Goal: Task Accomplishment & Management: Manage account settings

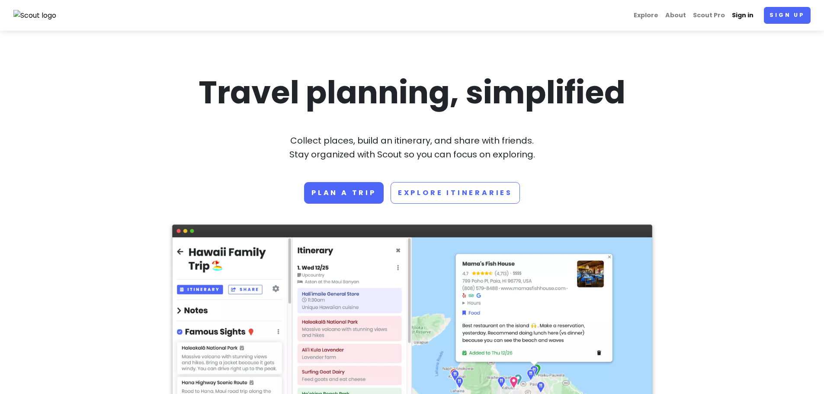
click at [747, 13] on link "Sign in" at bounding box center [743, 15] width 29 height 17
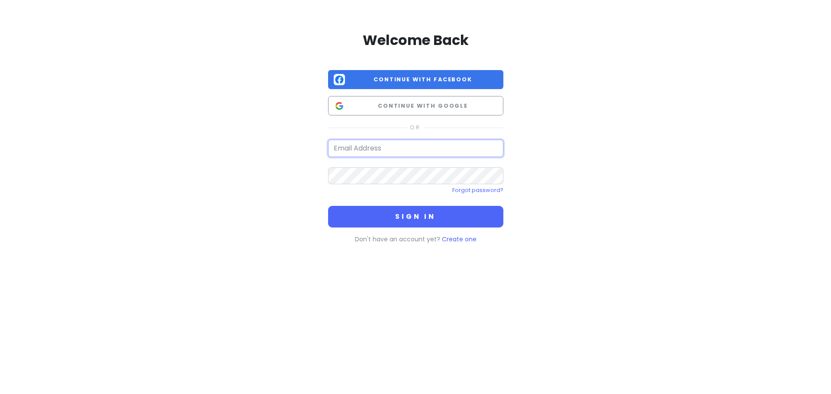
click at [374, 144] on input "email" at bounding box center [415, 148] width 175 height 17
click at [382, 144] on input "email" at bounding box center [415, 148] width 175 height 17
type input "[PERSON_NAME][EMAIL_ADDRESS][PERSON_NAME][PERSON_NAME][DOMAIN_NAME]"
click at [328, 206] on button "Sign in" at bounding box center [415, 217] width 175 height 22
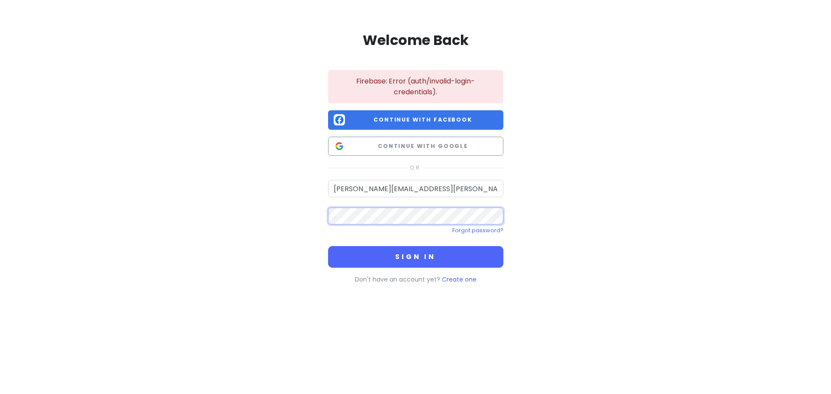
click at [309, 210] on div "Welcome Back Firebase: Error (auth/invalid-login-credentials). Continue with Fa…" at bounding box center [415, 156] width 493 height 312
click at [328, 246] on button "Sign in" at bounding box center [415, 257] width 175 height 22
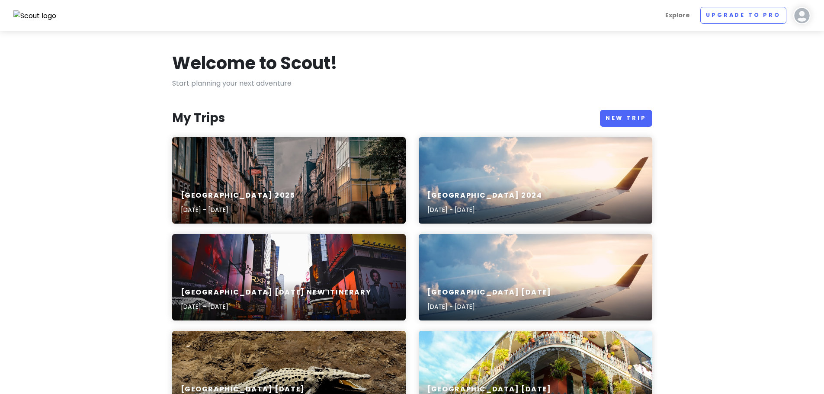
click at [338, 203] on div "[GEOGRAPHIC_DATA] [DATE], 2025 - [DATE]" at bounding box center [289, 203] width 234 height 41
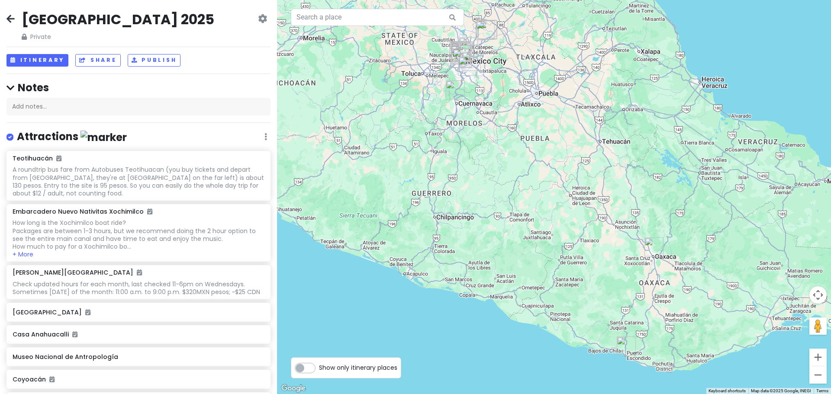
click at [13, 15] on icon at bounding box center [10, 18] width 8 height 7
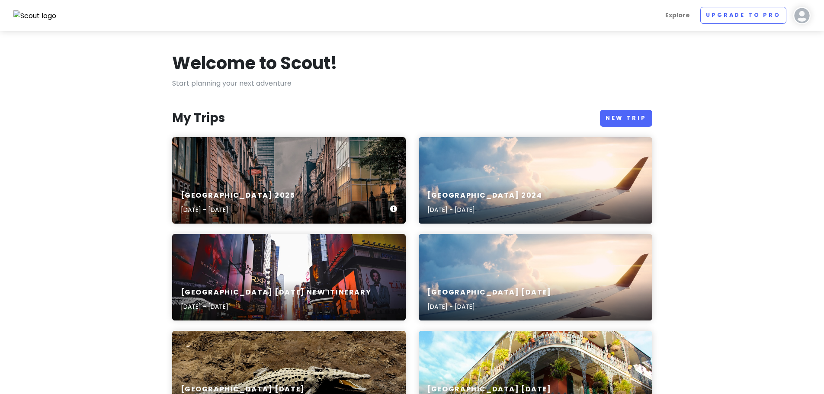
click at [208, 184] on div "[GEOGRAPHIC_DATA] [DATE], 2025 - [DATE]" at bounding box center [289, 203] width 234 height 41
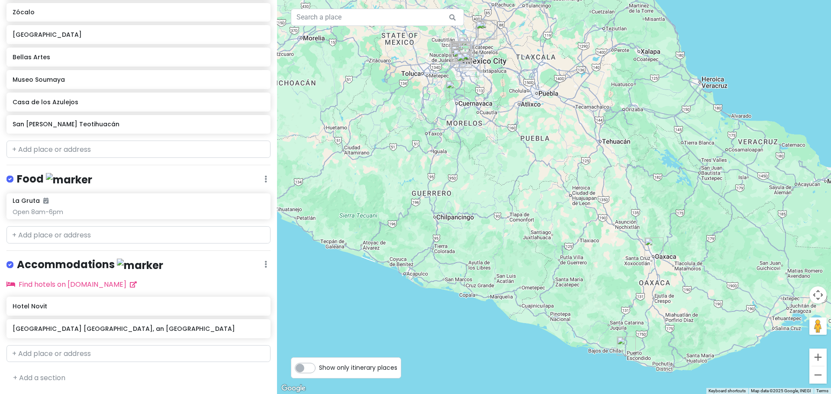
scroll to position [530, 0]
click at [258, 332] on link at bounding box center [261, 328] width 6 height 11
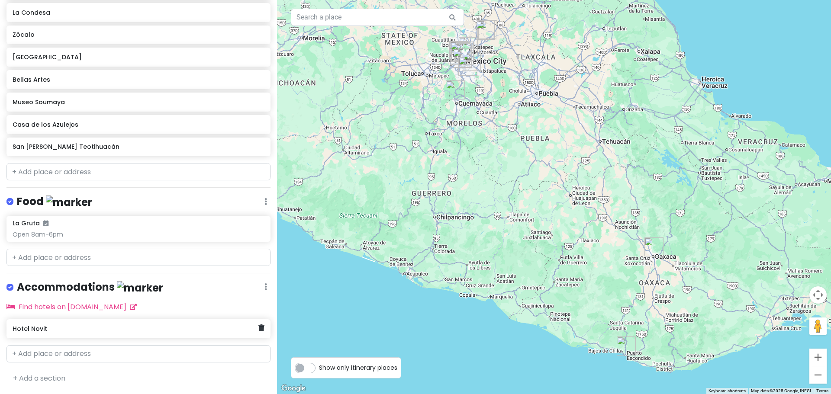
click at [258, 332] on div "Hotel Novit" at bounding box center [138, 328] width 264 height 19
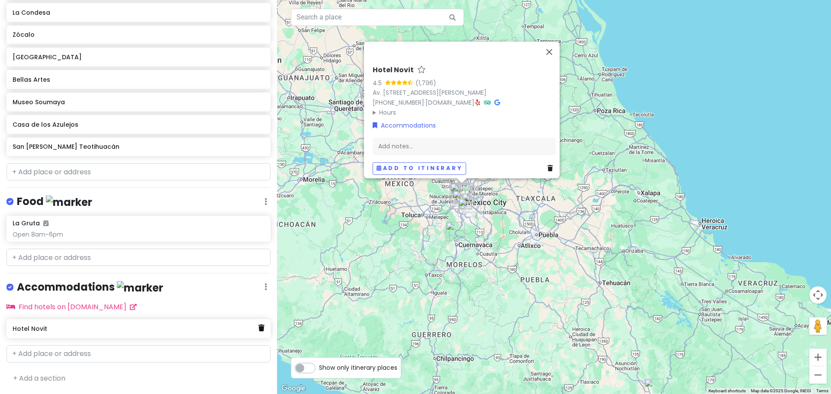
click at [258, 326] on icon at bounding box center [261, 327] width 6 height 7
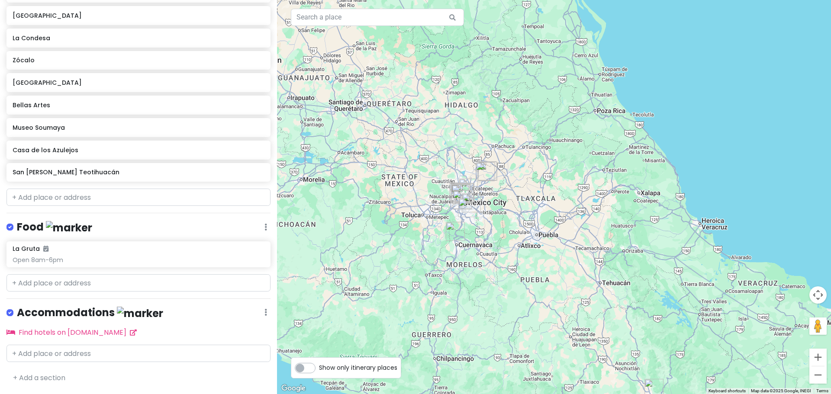
scroll to position [482, 0]
click at [59, 350] on input "text" at bounding box center [138, 353] width 264 height 17
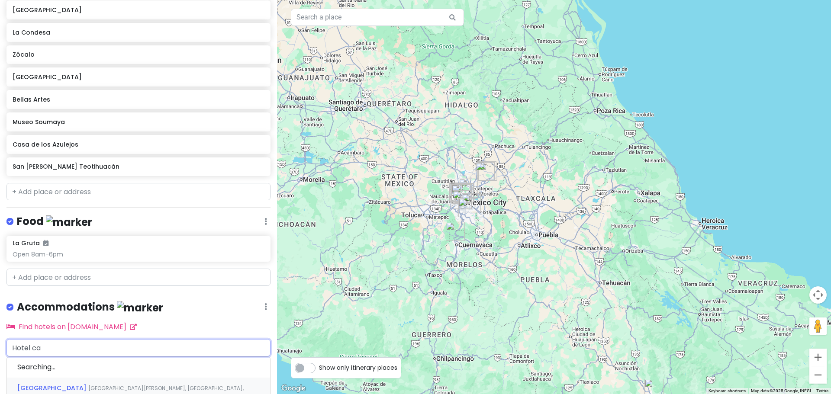
type input "Hotel cat"
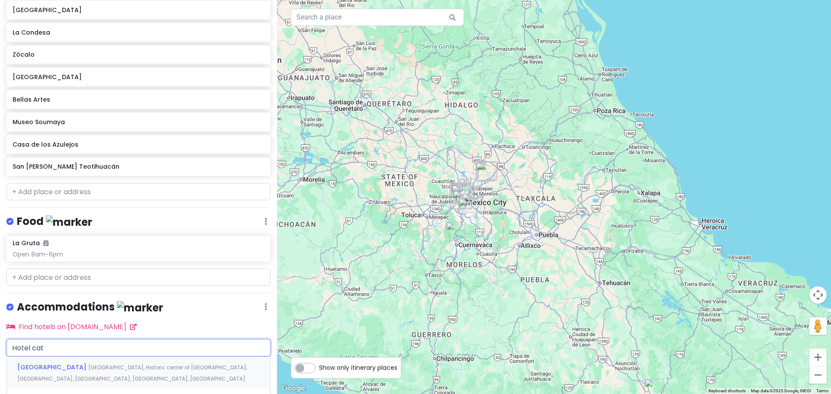
click at [118, 372] on span "[GEOGRAPHIC_DATA], Historic center of [GEOGRAPHIC_DATA], [GEOGRAPHIC_DATA], [GE…" at bounding box center [132, 373] width 230 height 19
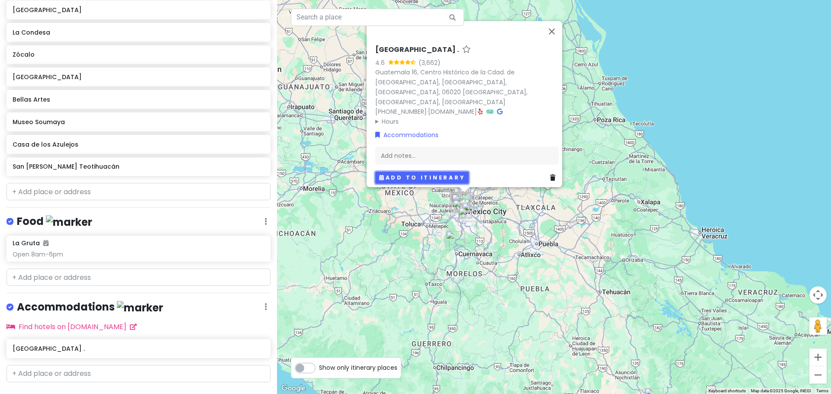
click at [398, 175] on button "Add to itinerary" at bounding box center [421, 177] width 93 height 13
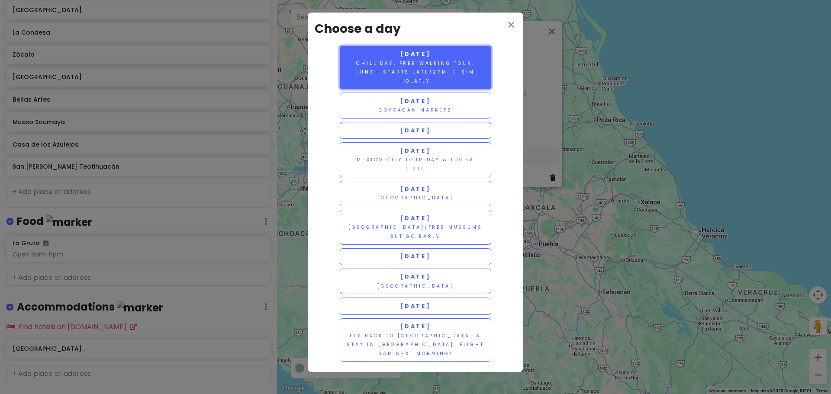
click at [424, 74] on small "Chill day. Free walking tour. Lunch starts late/2pm. E-sim Holafly" at bounding box center [415, 72] width 119 height 24
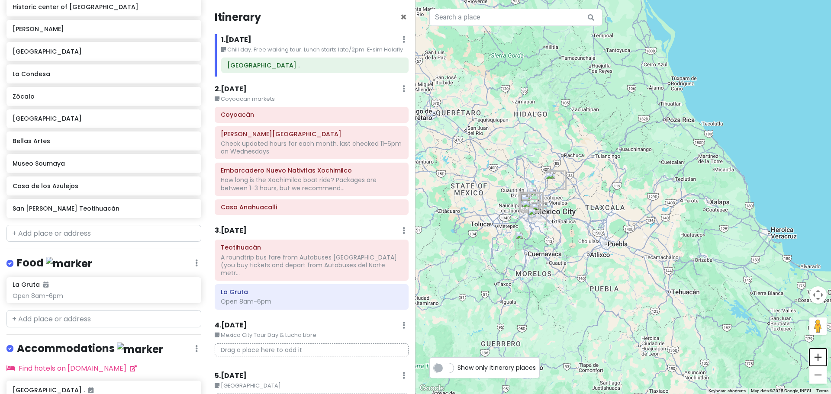
click at [819, 358] on button "Zoom in" at bounding box center [817, 357] width 17 height 17
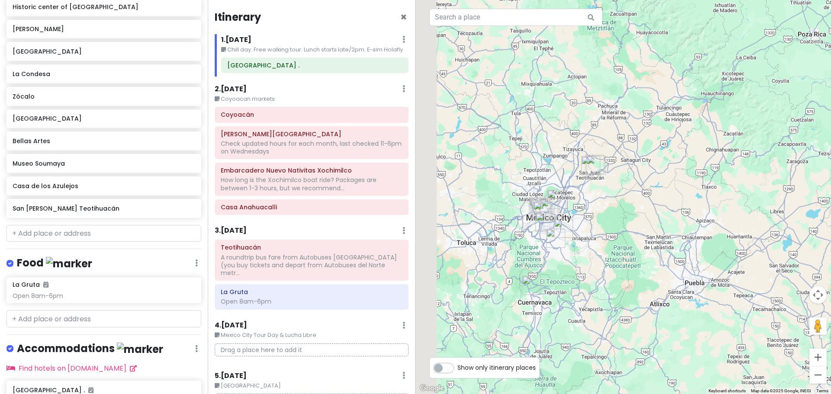
drag, startPoint x: 590, startPoint y: 241, endPoint x: 708, endPoint y: 233, distance: 118.0
click at [708, 233] on div at bounding box center [622, 197] width 415 height 394
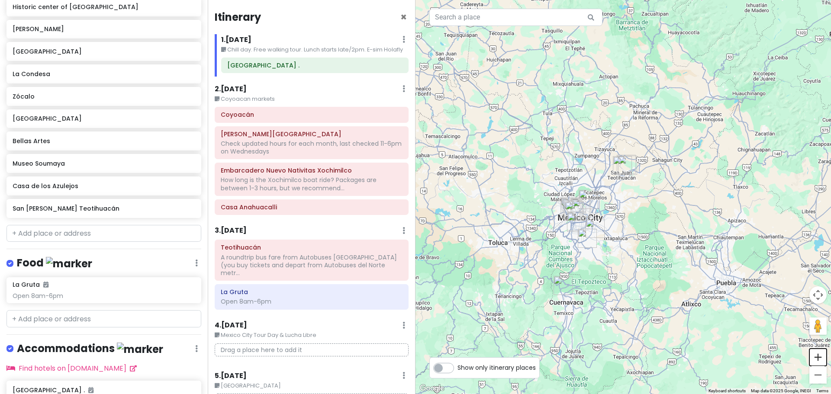
click at [816, 357] on button "Zoom in" at bounding box center [817, 357] width 17 height 17
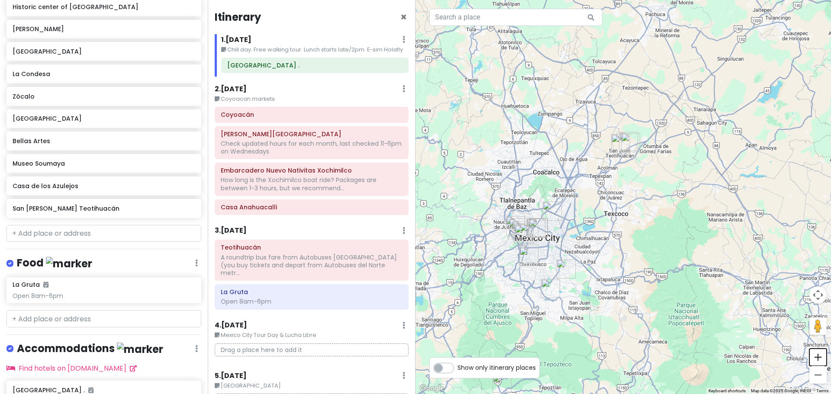
click at [822, 360] on button "Zoom in" at bounding box center [817, 357] width 17 height 17
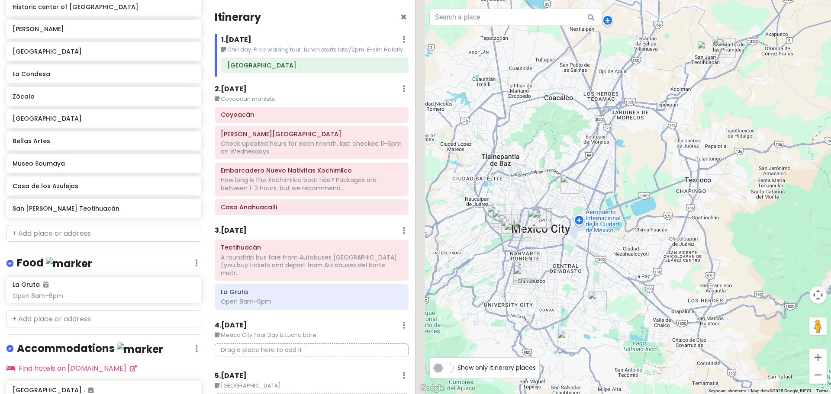
drag, startPoint x: 627, startPoint y: 273, endPoint x: 719, endPoint y: 219, distance: 106.5
click at [719, 219] on div at bounding box center [622, 197] width 415 height 394
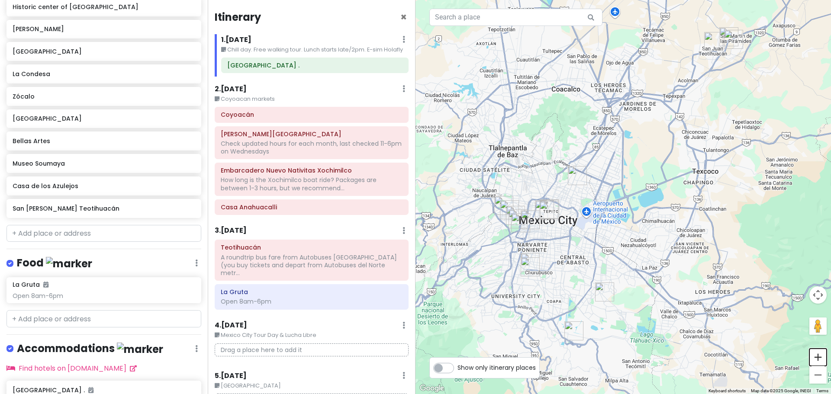
click at [819, 356] on button "Zoom in" at bounding box center [817, 357] width 17 height 17
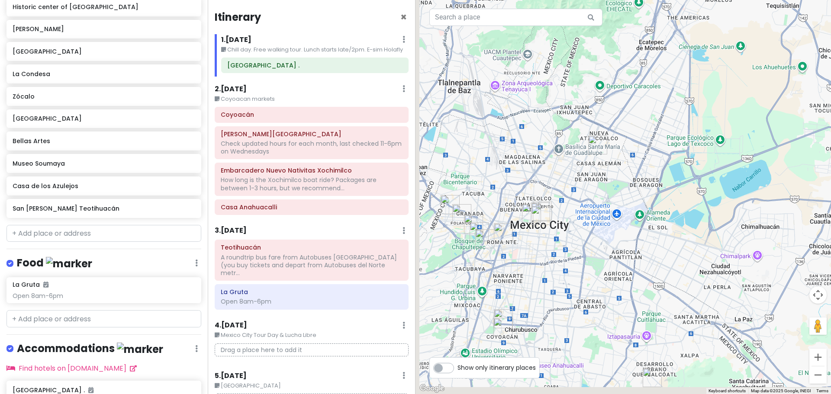
drag, startPoint x: 511, startPoint y: 265, endPoint x: 648, endPoint y: 209, distance: 147.5
click at [648, 209] on div at bounding box center [622, 197] width 415 height 394
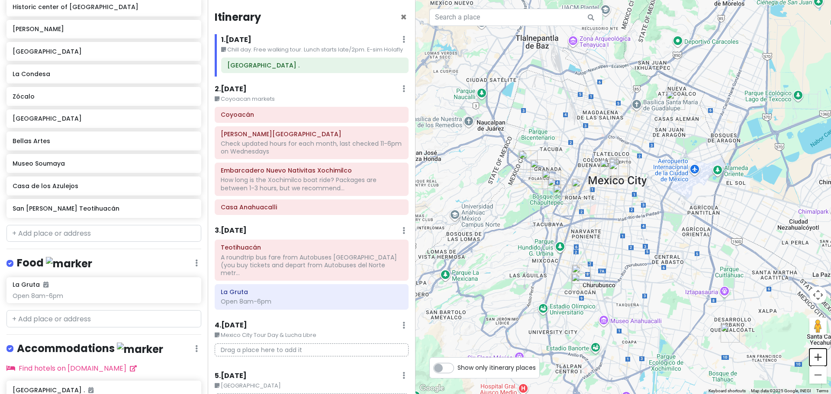
click at [816, 357] on button "Zoom in" at bounding box center [817, 357] width 17 height 17
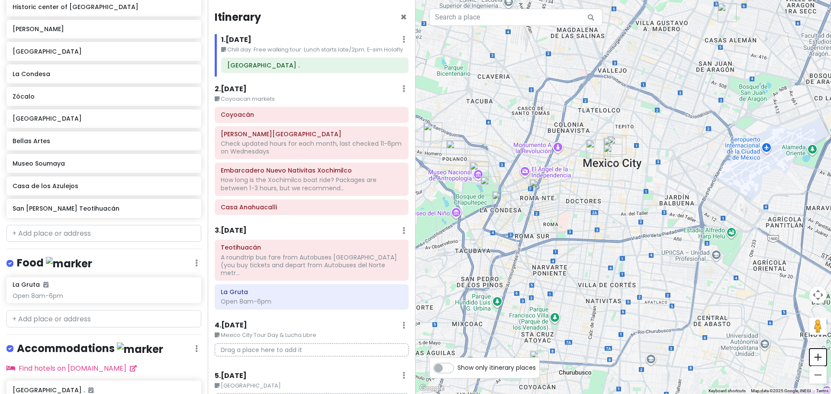
click at [815, 358] on button "Zoom in" at bounding box center [817, 357] width 17 height 17
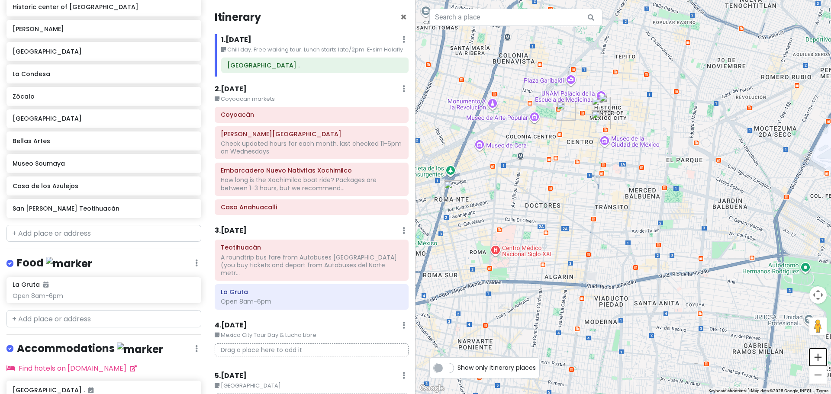
click at [817, 354] on button "Zoom in" at bounding box center [817, 357] width 17 height 17
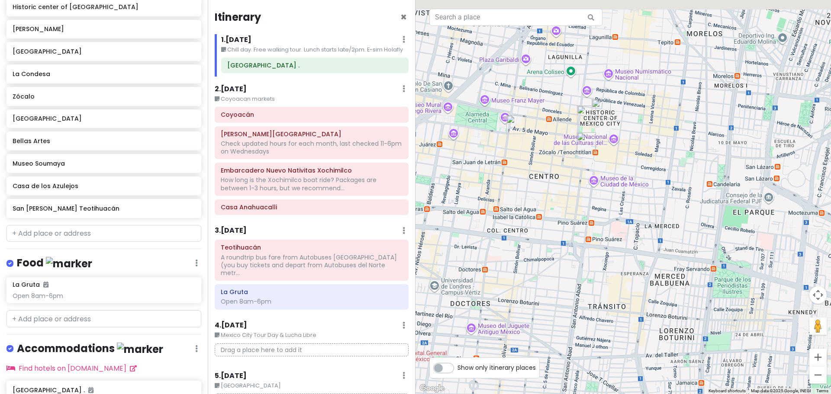
drag, startPoint x: 633, startPoint y: 193, endPoint x: 649, endPoint y: 316, distance: 123.9
click at [649, 316] on div at bounding box center [622, 197] width 415 height 394
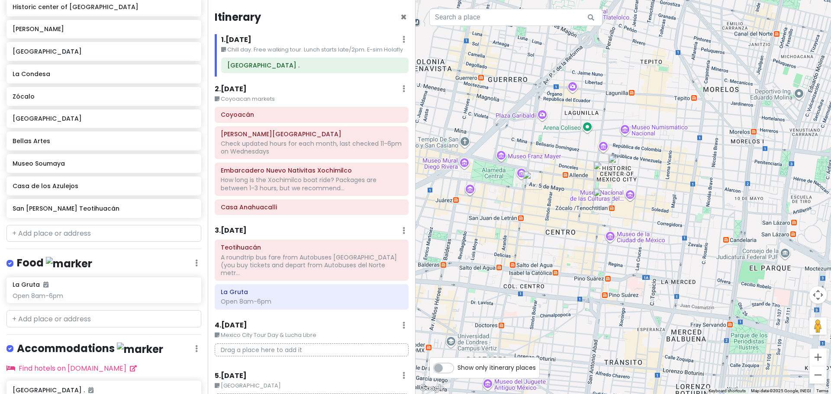
click at [531, 177] on img "Casa de los Azulejos" at bounding box center [532, 180] width 26 height 26
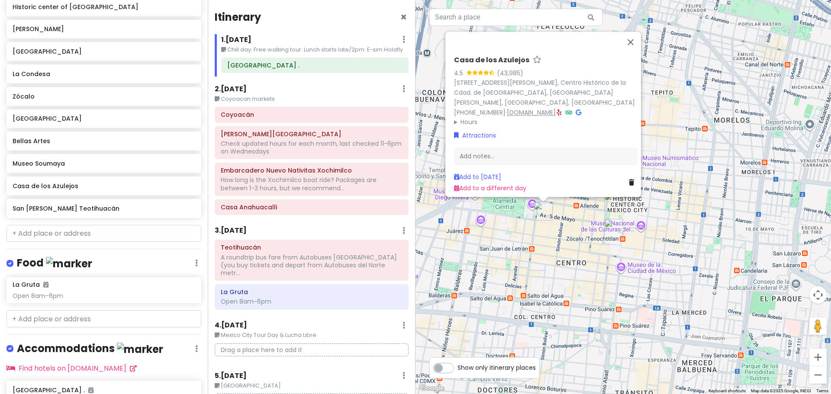
click at [514, 108] on link "[DOMAIN_NAME]" at bounding box center [531, 112] width 49 height 9
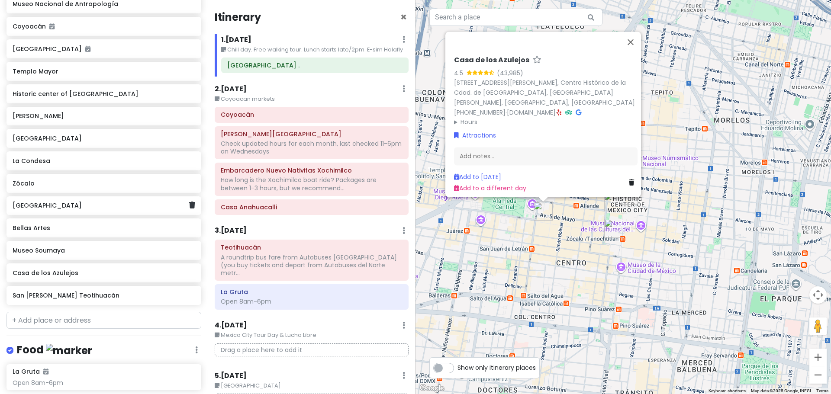
scroll to position [395, 0]
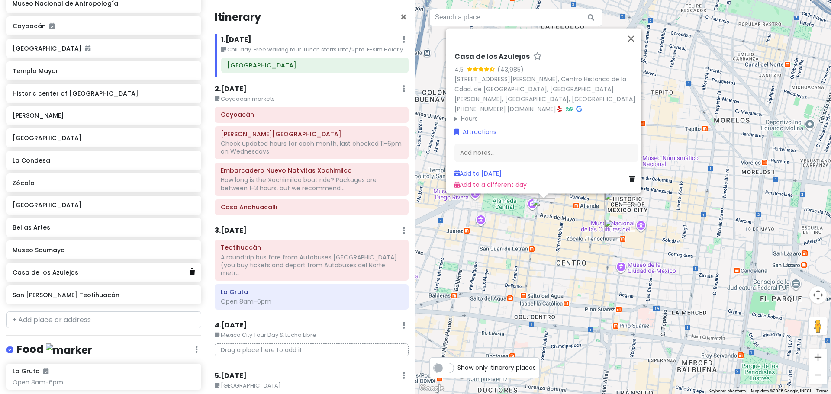
click at [189, 267] on link at bounding box center [192, 272] width 6 height 11
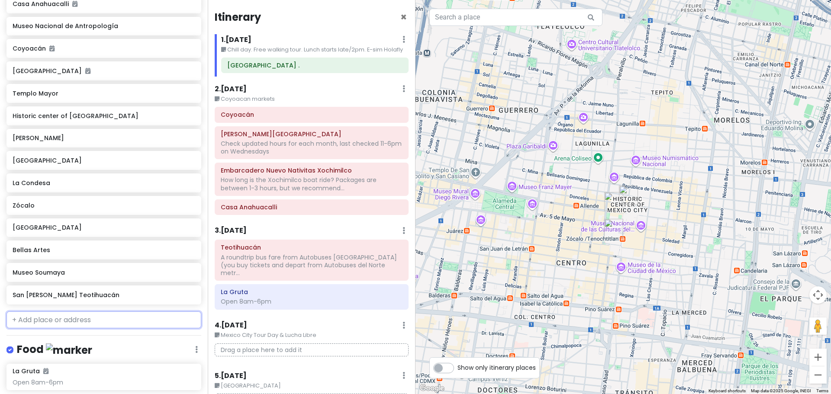
click at [73, 311] on input "text" at bounding box center [103, 319] width 195 height 17
paste input "Casa de los Azulejos"
type input "Casa de los Azulejos"
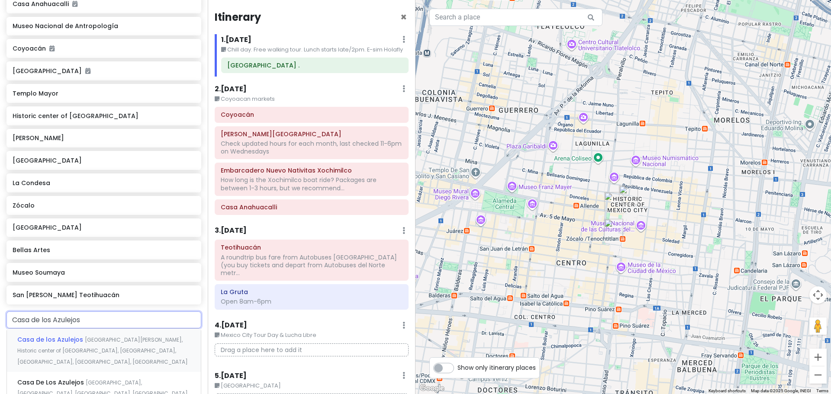
click at [76, 335] on span "Casa de los Azulejos" at bounding box center [50, 339] width 67 height 9
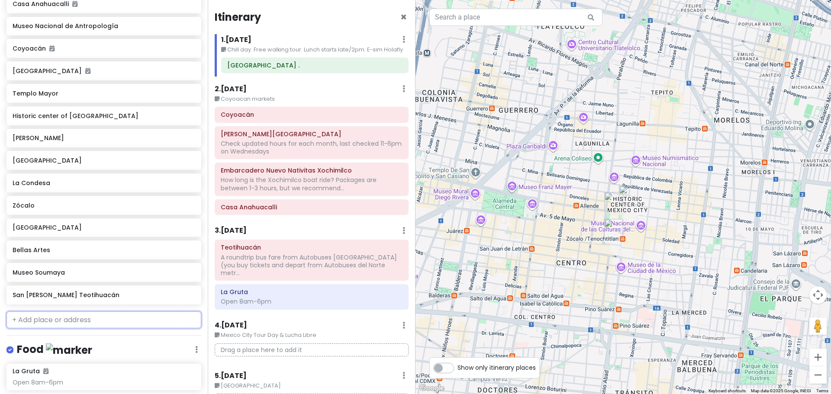
scroll to position [395, 0]
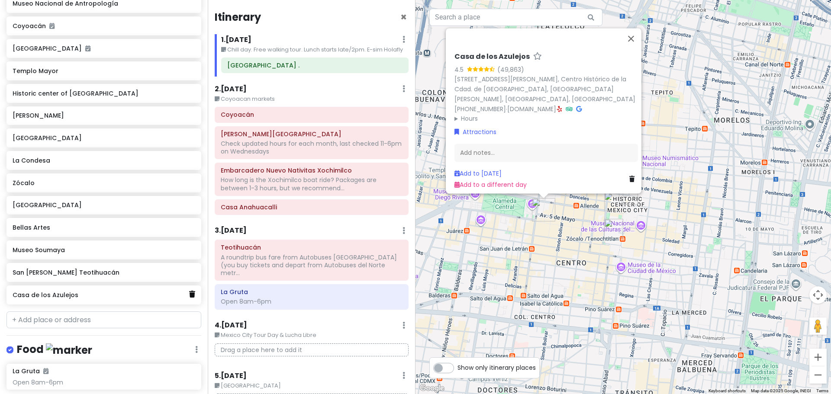
click at [189, 291] on icon at bounding box center [192, 294] width 6 height 7
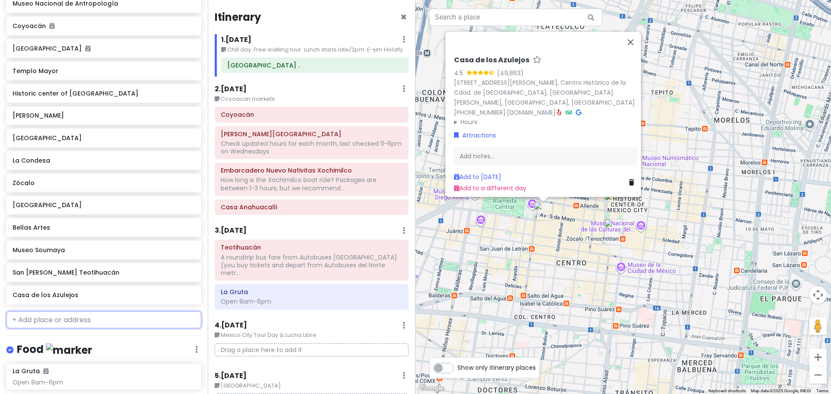
scroll to position [372, 0]
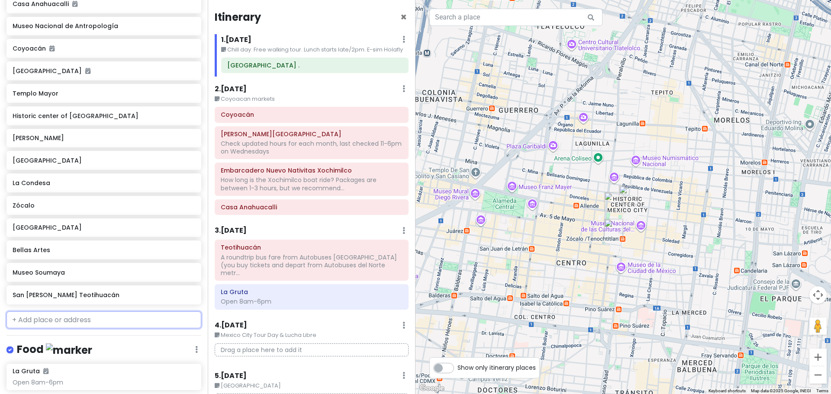
click at [56, 311] on input "text" at bounding box center [103, 319] width 195 height 17
paste input "Casa de los Azulejos"
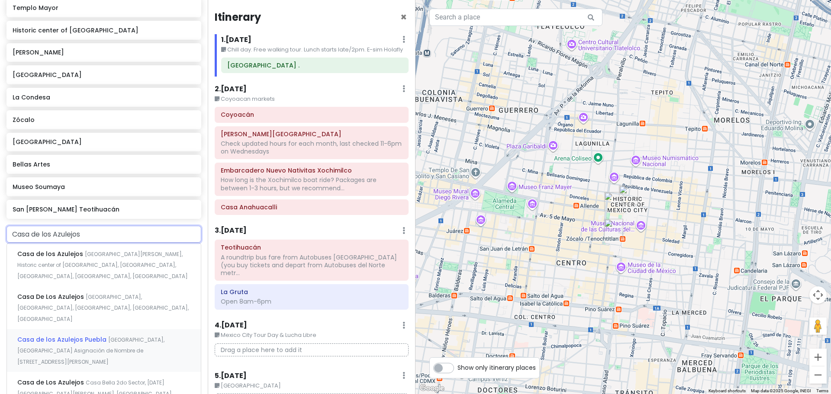
scroll to position [459, 0]
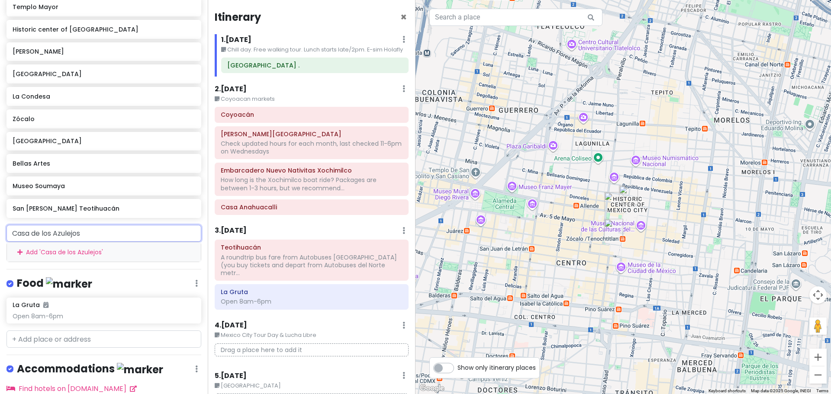
click at [111, 225] on input "Casa de los Azulejos" at bounding box center [103, 233] width 195 height 17
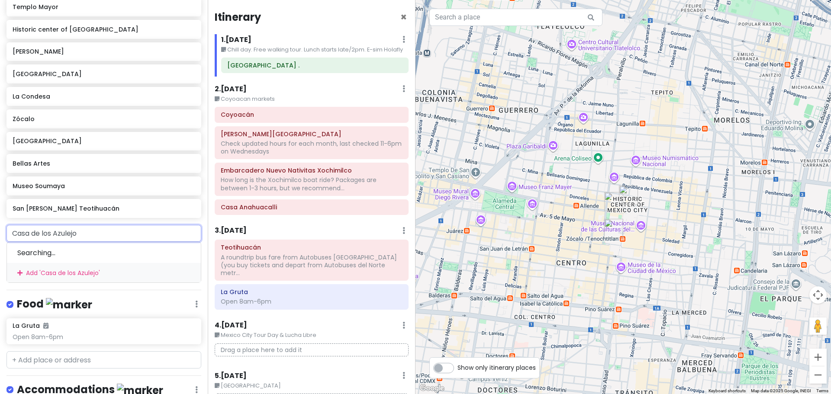
type input "Casa de los Azulejos"
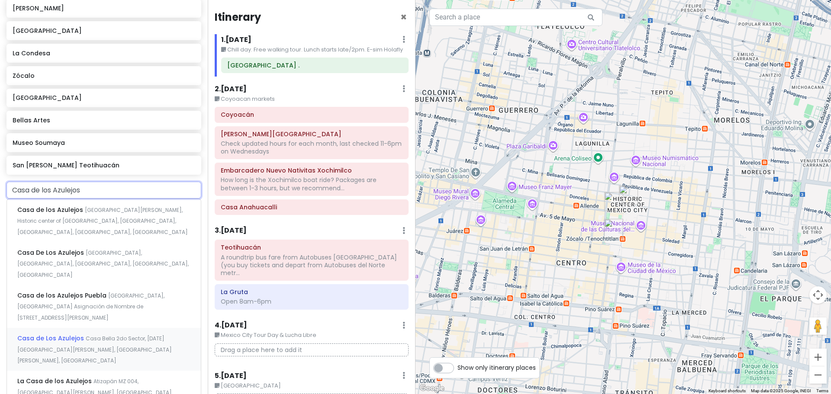
scroll to position [546, 0]
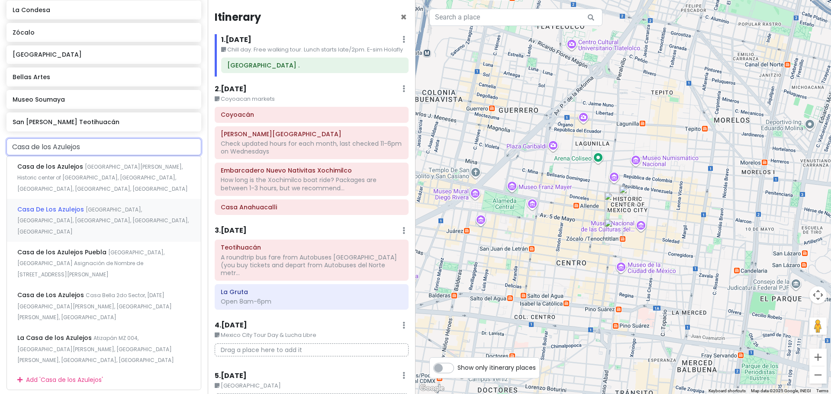
click at [118, 206] on span "[GEOGRAPHIC_DATA], [GEOGRAPHIC_DATA], [GEOGRAPHIC_DATA], [GEOGRAPHIC_DATA], [GE…" at bounding box center [102, 220] width 171 height 29
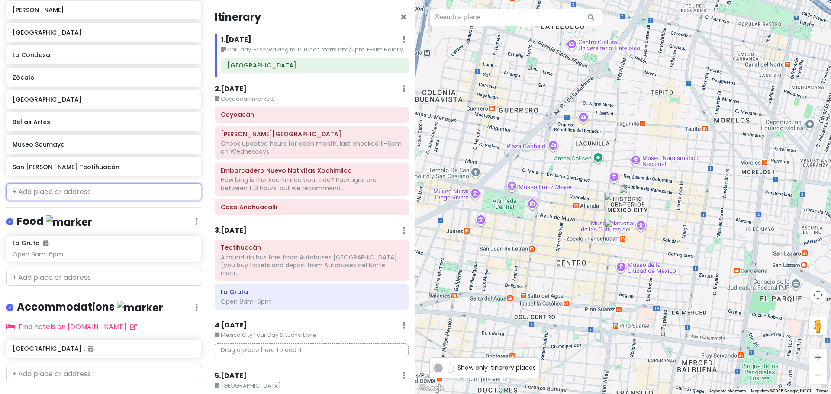
scroll to position [523, 0]
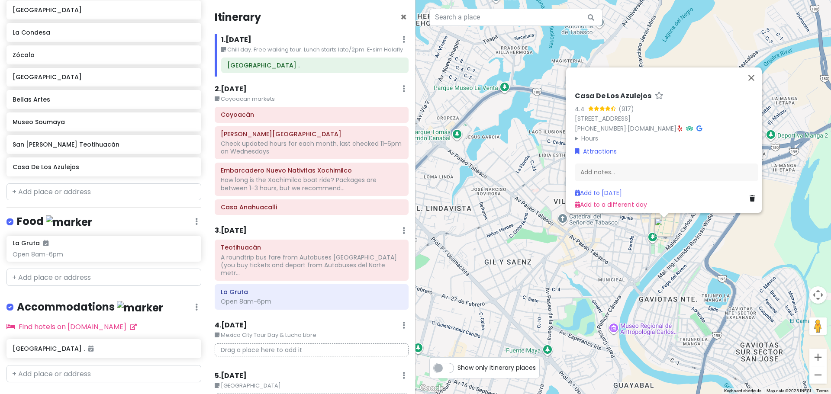
drag, startPoint x: 541, startPoint y: 247, endPoint x: 507, endPoint y: 147, distance: 105.2
click at [507, 147] on div "Casa De Los Azulejos 4.4 (917) [STREET_ADDRESS] [PHONE_NUMBER] · [DOMAIN_NAME] …" at bounding box center [622, 197] width 415 height 394
click at [816, 376] on button "Zoom out" at bounding box center [817, 374] width 17 height 17
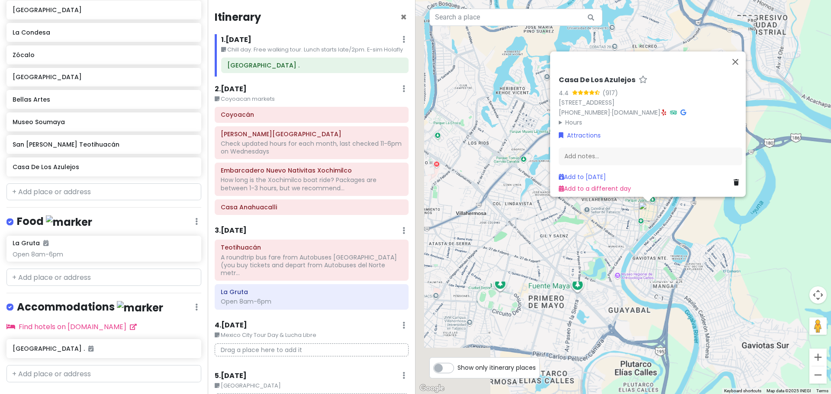
click at [816, 376] on button "Zoom out" at bounding box center [817, 374] width 17 height 17
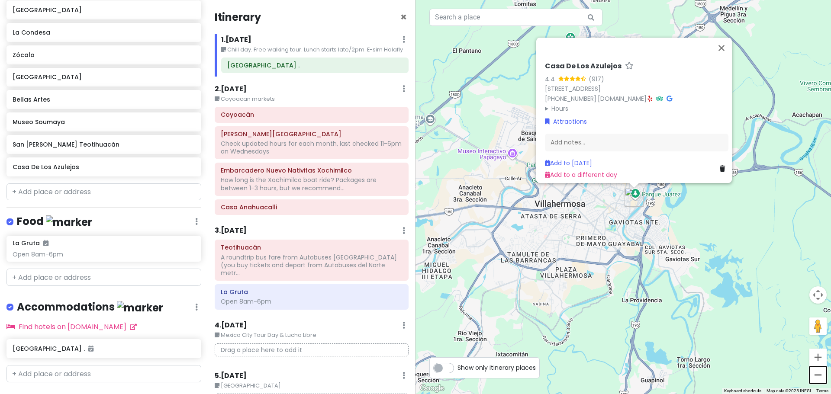
click at [816, 376] on button "Zoom out" at bounding box center [817, 374] width 17 height 17
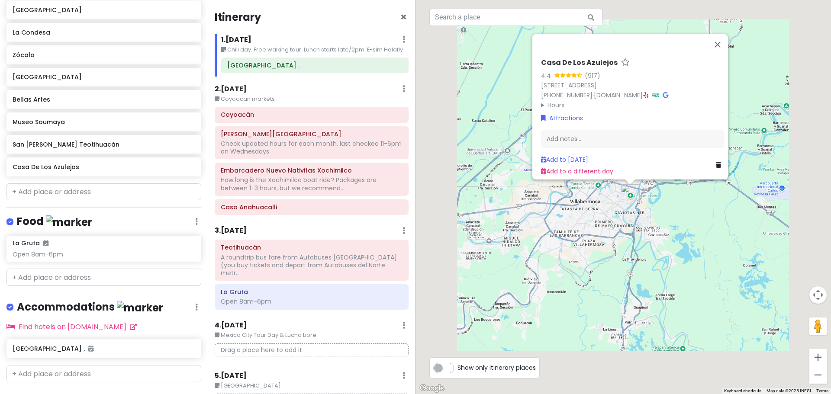
click at [816, 376] on button "Zoom out" at bounding box center [817, 374] width 17 height 17
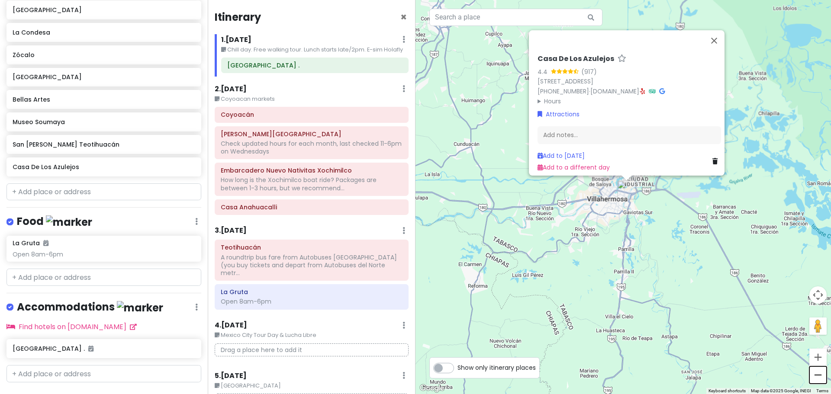
click at [816, 376] on button "Zoom out" at bounding box center [817, 374] width 17 height 17
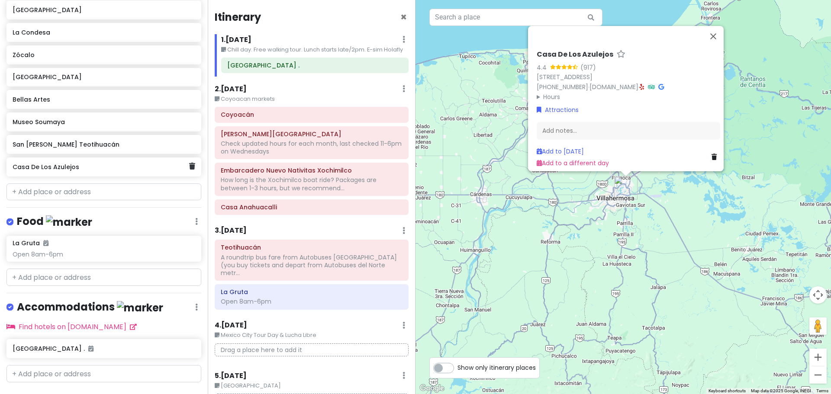
click at [189, 163] on icon at bounding box center [192, 166] width 6 height 7
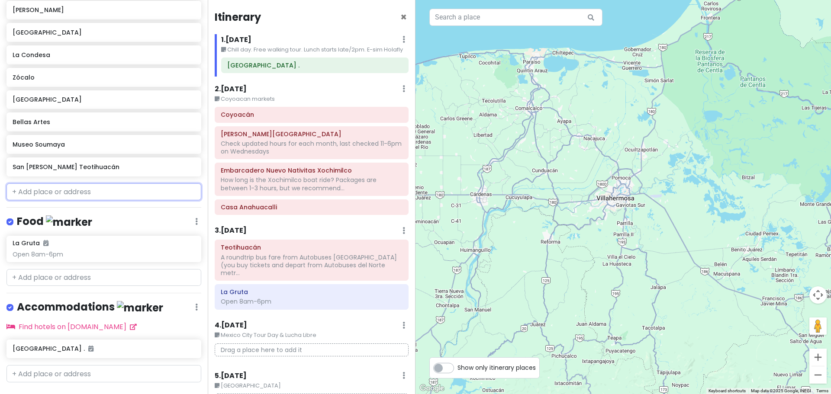
click at [74, 183] on input "text" at bounding box center [103, 191] width 195 height 17
paste input "Casa de los Azulejos"
type input "Casa de los Azulejos"
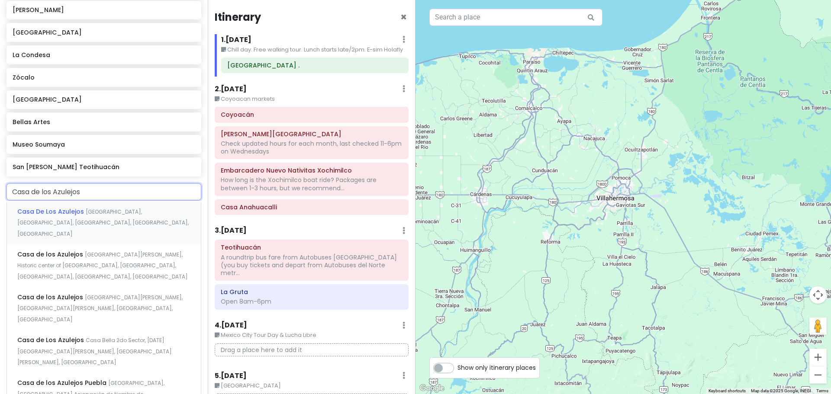
click at [78, 208] on span "[GEOGRAPHIC_DATA], [GEOGRAPHIC_DATA], [GEOGRAPHIC_DATA], [GEOGRAPHIC_DATA], [GE…" at bounding box center [102, 222] width 171 height 29
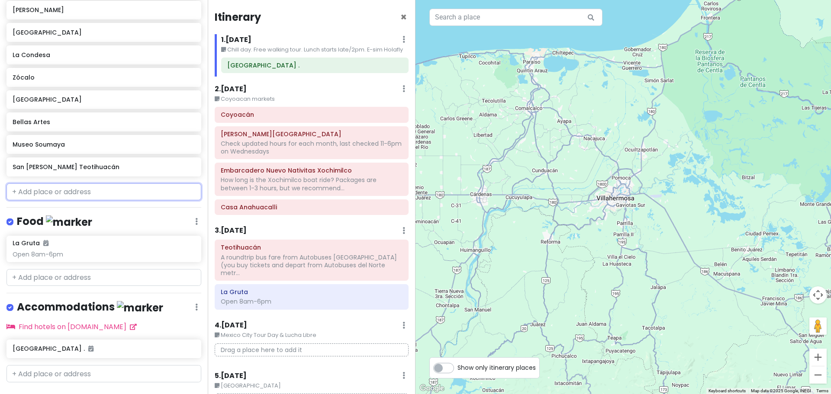
scroll to position [523, 0]
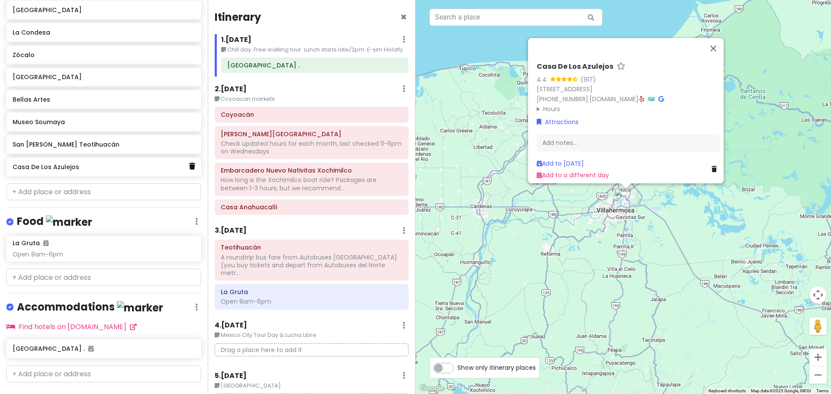
click at [189, 163] on icon at bounding box center [192, 166] width 6 height 7
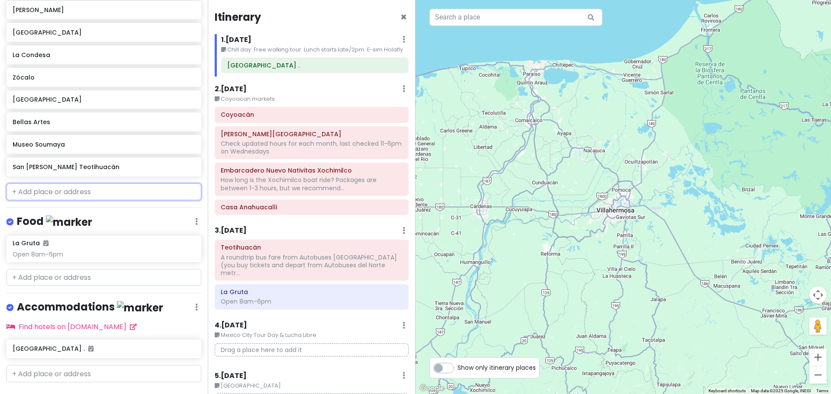
paste input "Casa de los Azulejos"
type input "Casa de los Azulejos"
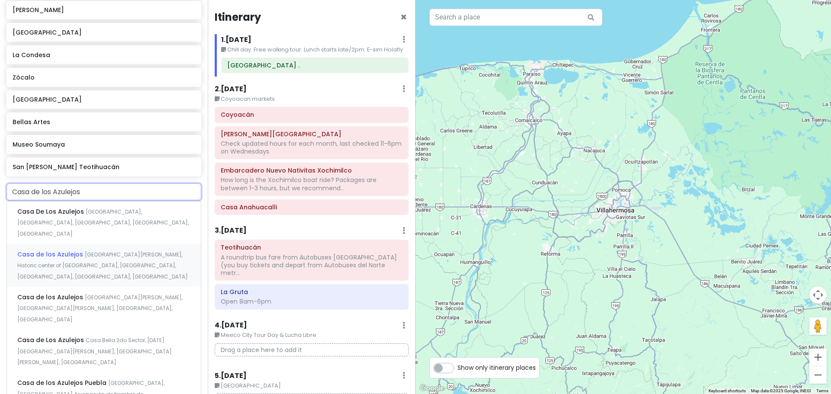
click at [48, 250] on span "Casa de los Azulejos" at bounding box center [50, 254] width 67 height 9
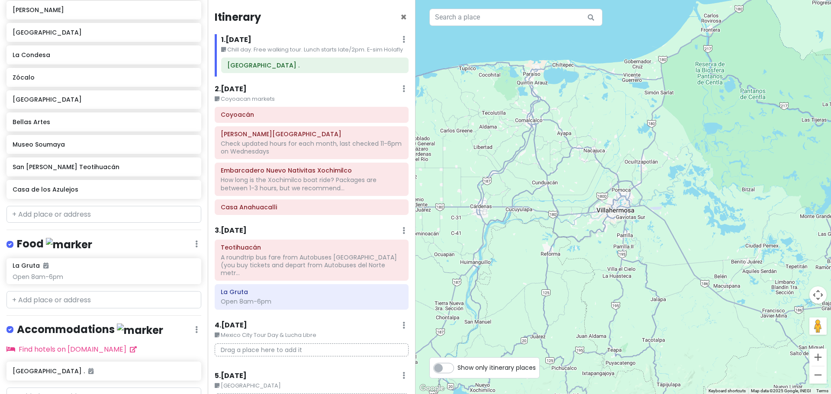
scroll to position [523, 0]
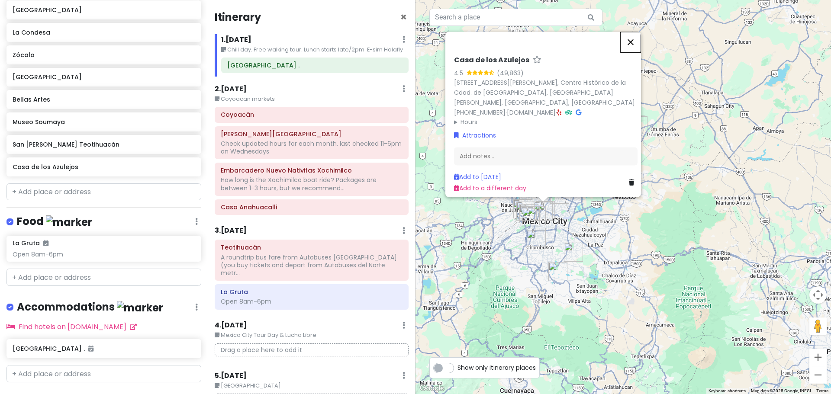
click at [634, 38] on button "Close" at bounding box center [630, 42] width 21 height 21
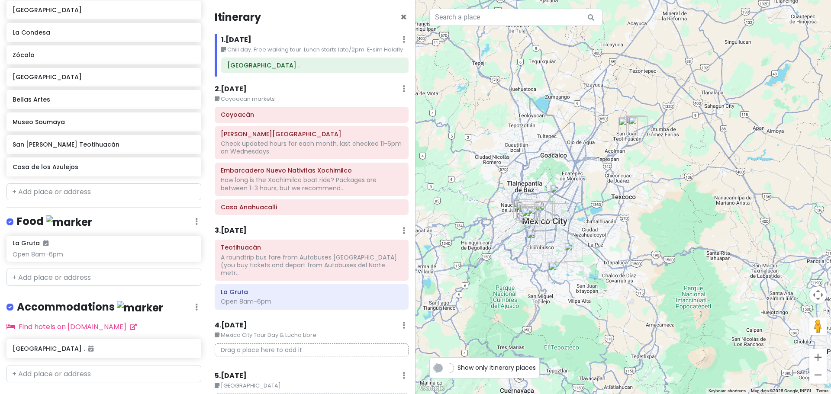
drag, startPoint x: 611, startPoint y: 268, endPoint x: 731, endPoint y: 228, distance: 126.3
click at [643, 254] on div at bounding box center [622, 197] width 415 height 394
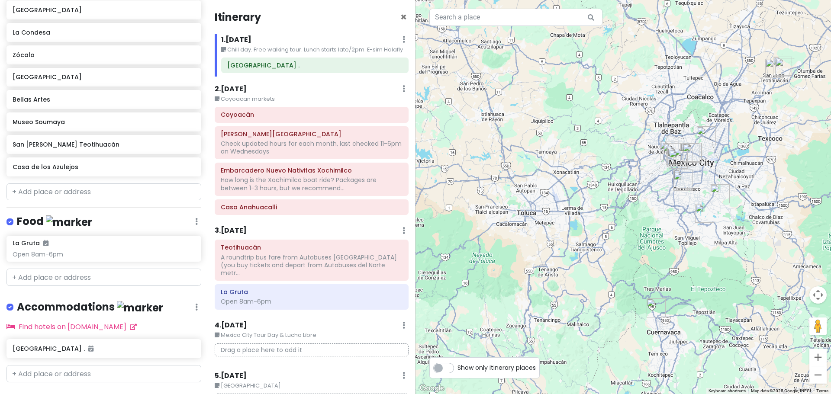
click at [731, 228] on div at bounding box center [622, 197] width 415 height 394
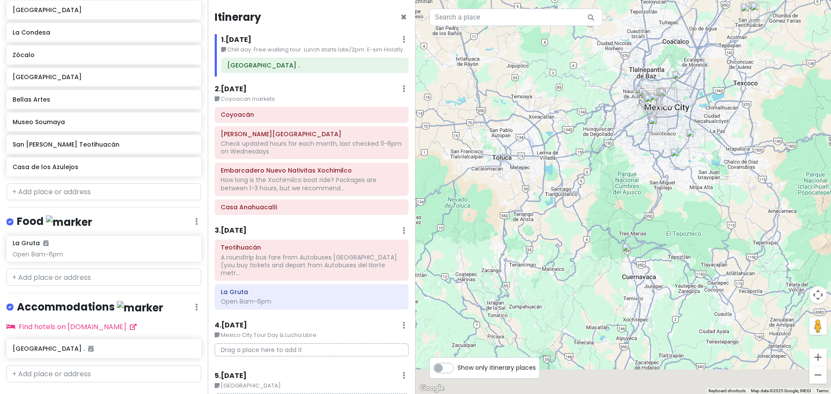
drag, startPoint x: 626, startPoint y: 292, endPoint x: 446, endPoint y: 167, distance: 219.5
click at [446, 167] on div at bounding box center [622, 197] width 415 height 394
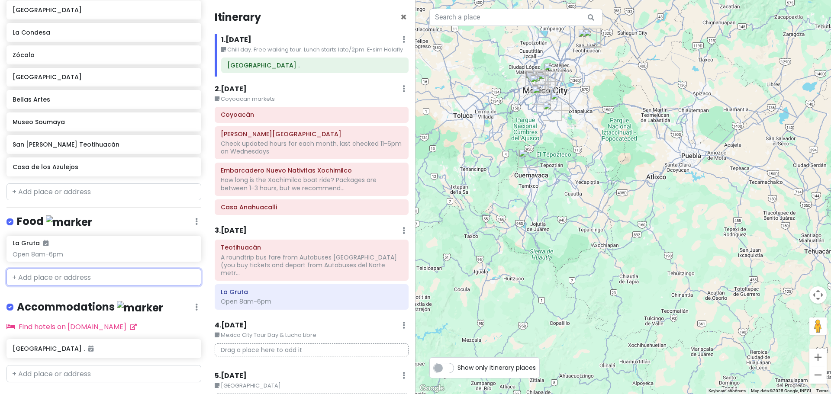
click at [48, 269] on input "text" at bounding box center [103, 277] width 195 height 17
click at [26, 269] on input "text" at bounding box center [103, 277] width 195 height 17
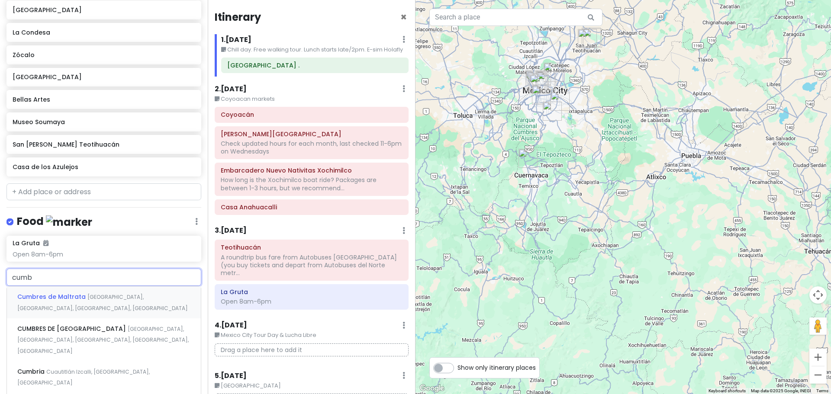
type input "cumbe"
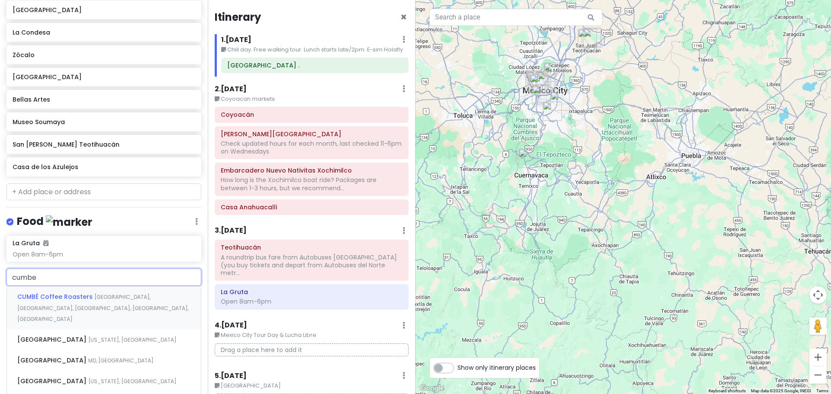
click at [46, 293] on span "[GEOGRAPHIC_DATA], [GEOGRAPHIC_DATA], [GEOGRAPHIC_DATA], [GEOGRAPHIC_DATA], [GE…" at bounding box center [102, 307] width 171 height 29
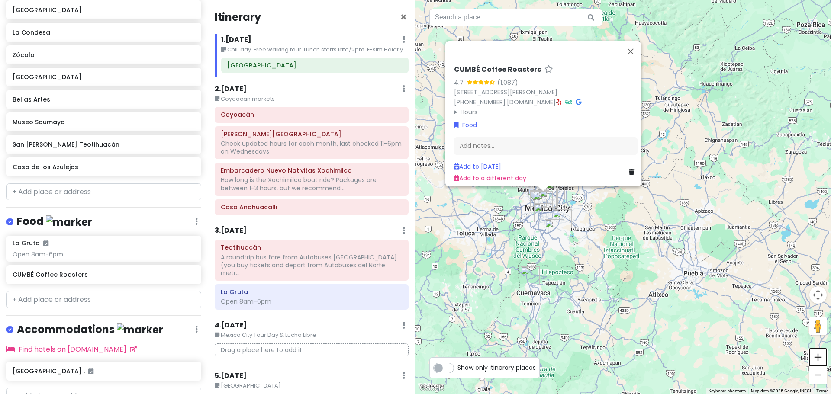
click at [816, 356] on button "Zoom in" at bounding box center [817, 357] width 17 height 17
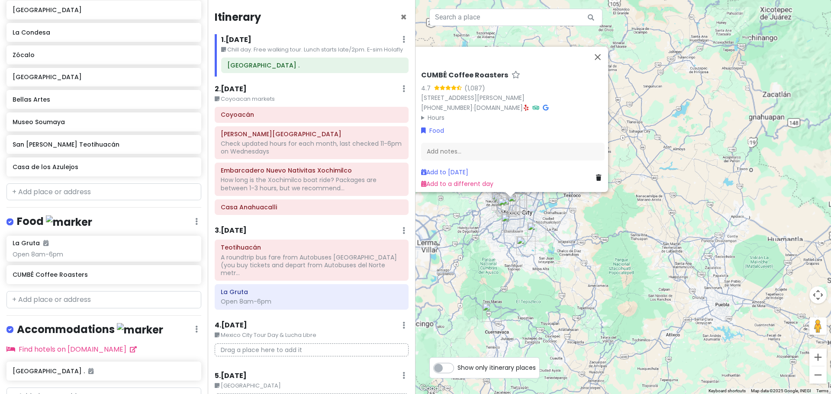
click at [816, 356] on button "Zoom in" at bounding box center [817, 357] width 17 height 17
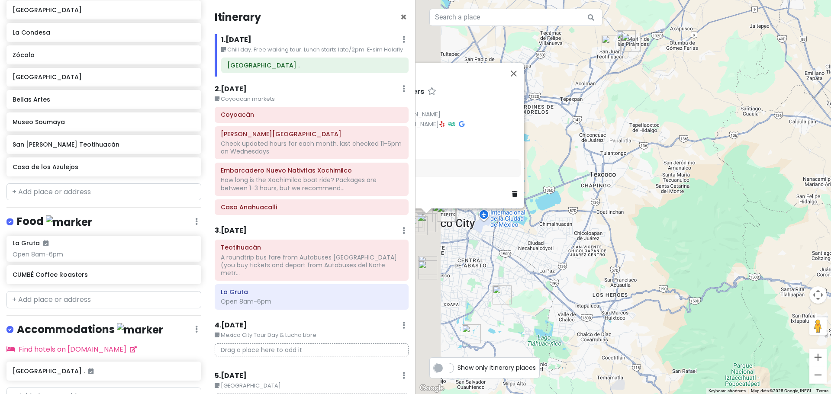
drag, startPoint x: 578, startPoint y: 289, endPoint x: 830, endPoint y: 234, distance: 258.1
click at [830, 234] on div "CUMBÉ Coffee Roasters 4.7 (1,087) [GEOGRAPHIC_DATA][PERSON_NAME], CDMX, [GEOGRA…" at bounding box center [622, 197] width 415 height 394
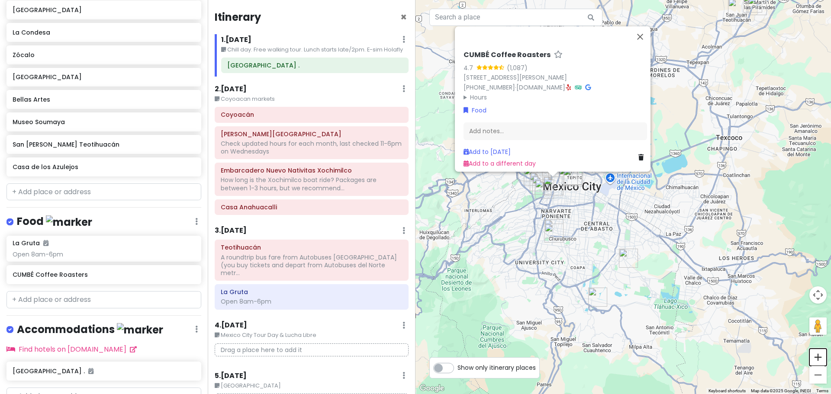
click at [821, 358] on button "Zoom in" at bounding box center [817, 357] width 17 height 17
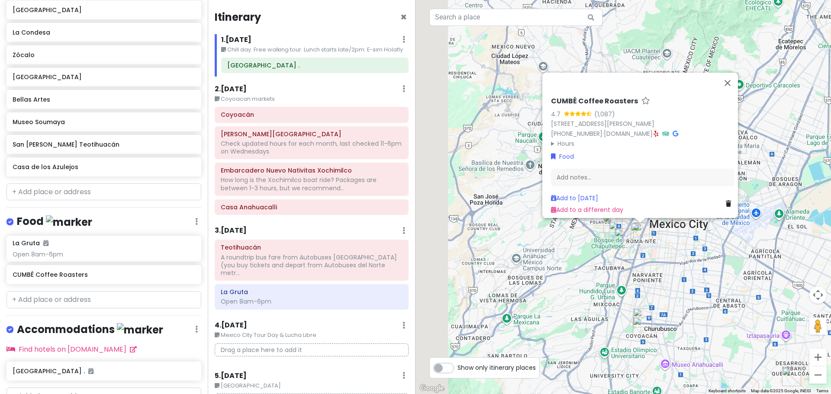
drag, startPoint x: 593, startPoint y: 242, endPoint x: 754, endPoint y: 293, distance: 169.4
click at [754, 293] on div "CUMBÉ Coffee Roasters 4.7 (1,087) [GEOGRAPHIC_DATA][PERSON_NAME], CDMX, [GEOGRA…" at bounding box center [622, 197] width 415 height 394
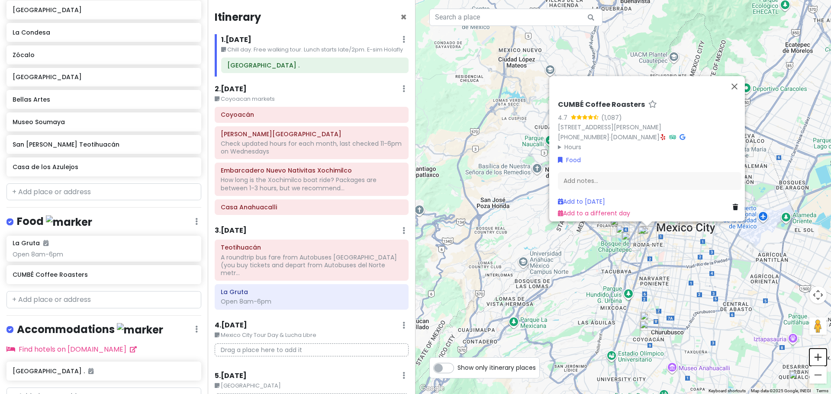
click at [814, 353] on button "Zoom in" at bounding box center [817, 357] width 17 height 17
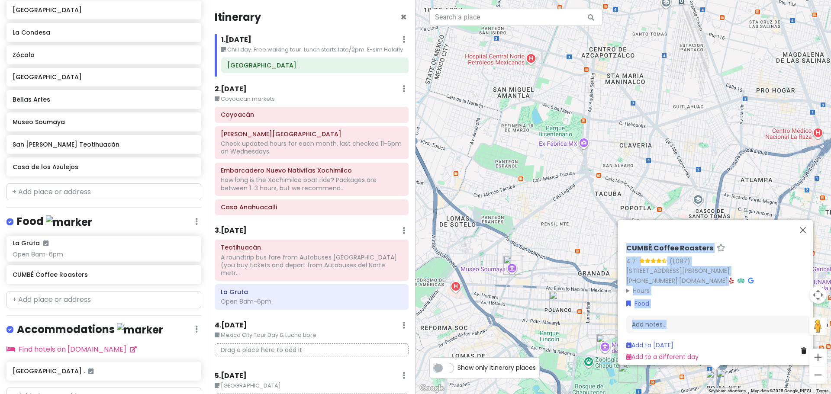
drag, startPoint x: 762, startPoint y: 313, endPoint x: 604, endPoint y: 248, distance: 170.2
click at [604, 248] on div "CUMBÉ Coffee Roasters 4.7 (1,087) [GEOGRAPHIC_DATA][PERSON_NAME], CDMX, [GEOGRA…" at bounding box center [622, 197] width 415 height 394
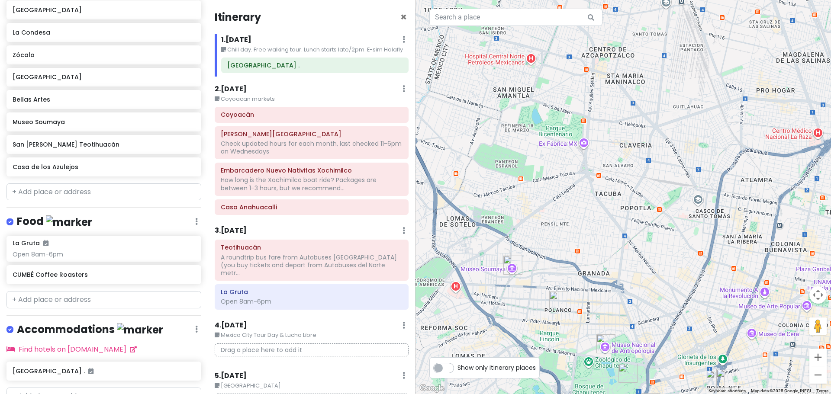
click at [594, 237] on div at bounding box center [622, 197] width 415 height 394
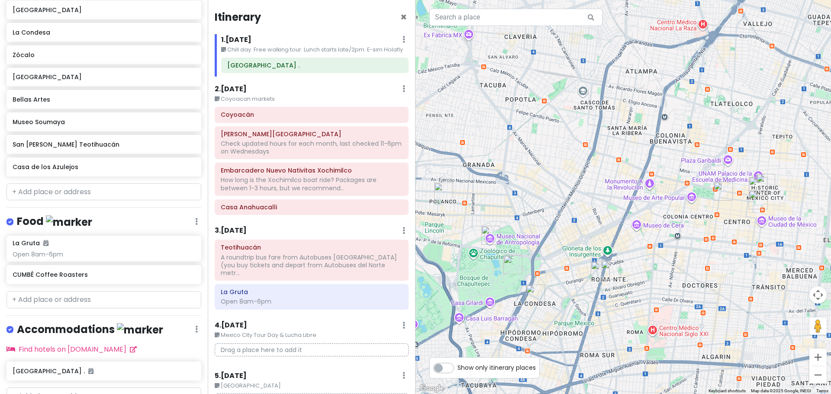
drag, startPoint x: 709, startPoint y: 283, endPoint x: 623, endPoint y: 200, distance: 118.7
click at [623, 200] on div at bounding box center [622, 197] width 415 height 394
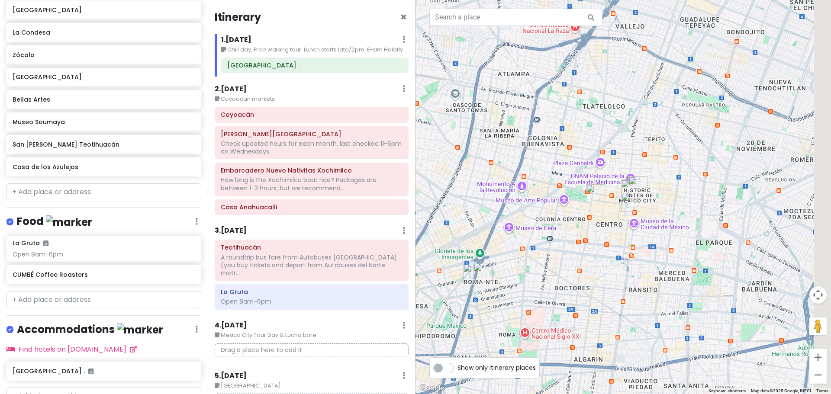
drag, startPoint x: 697, startPoint y: 243, endPoint x: 575, endPoint y: 258, distance: 123.3
click at [575, 258] on div at bounding box center [622, 197] width 415 height 394
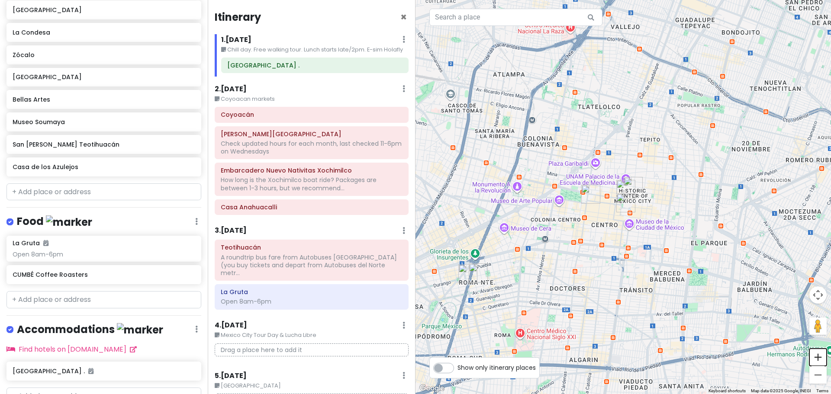
click at [822, 355] on button "Zoom in" at bounding box center [817, 357] width 17 height 17
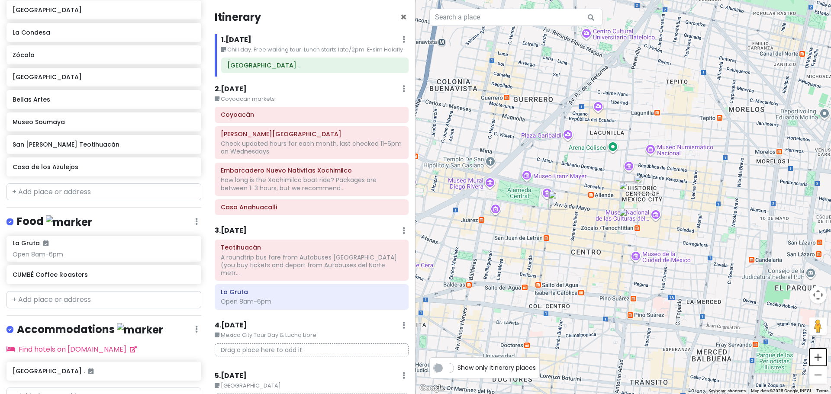
click at [822, 358] on button "Zoom in" at bounding box center [817, 357] width 17 height 17
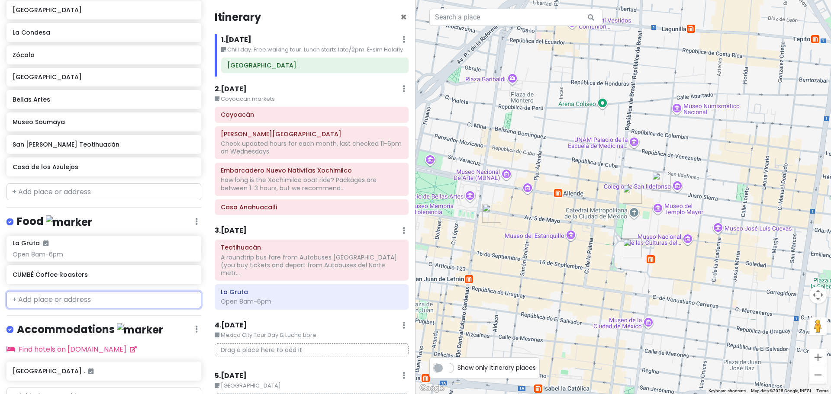
click at [45, 291] on input "text" at bounding box center [103, 299] width 195 height 17
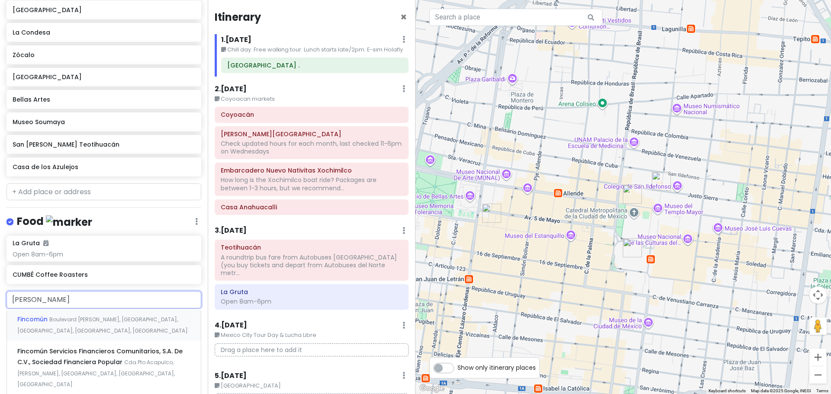
type input "finc"
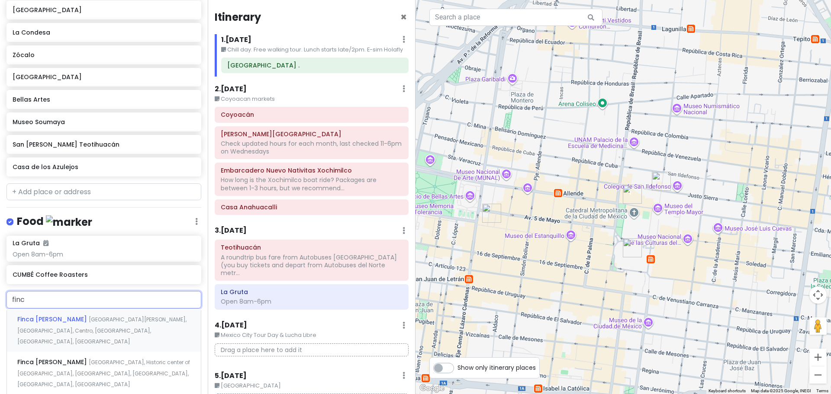
click at [56, 315] on span "Finca [PERSON_NAME]" at bounding box center [52, 319] width 71 height 9
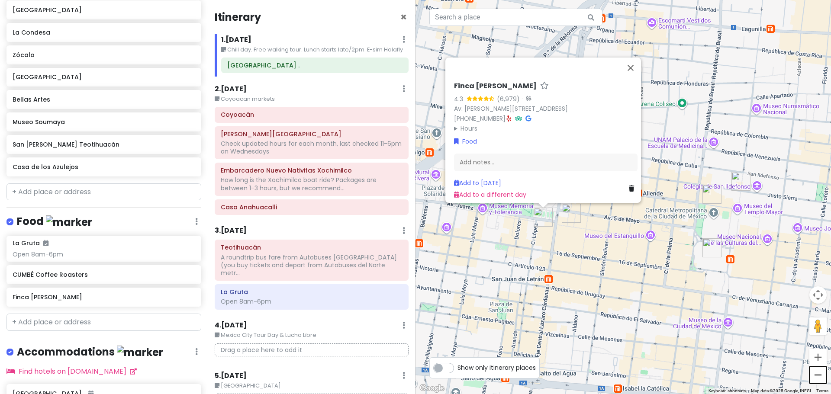
click at [820, 376] on button "Zoom out" at bounding box center [817, 374] width 17 height 17
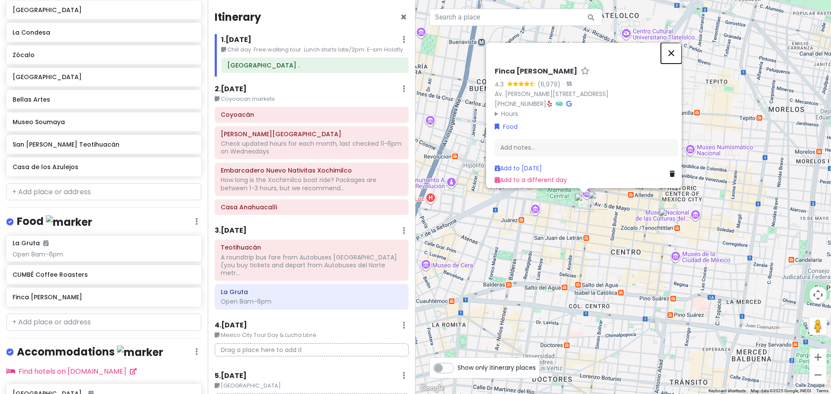
click at [675, 43] on button "Close" at bounding box center [671, 53] width 21 height 21
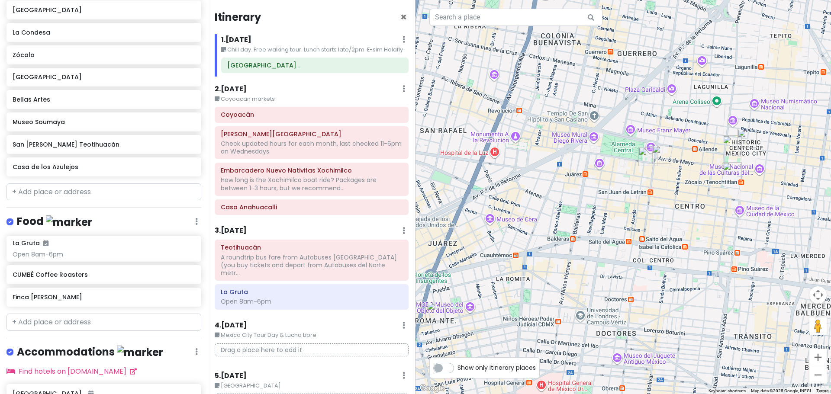
drag, startPoint x: 643, startPoint y: 275, endPoint x: 704, endPoint y: 228, distance: 76.2
click at [704, 228] on div at bounding box center [622, 197] width 415 height 394
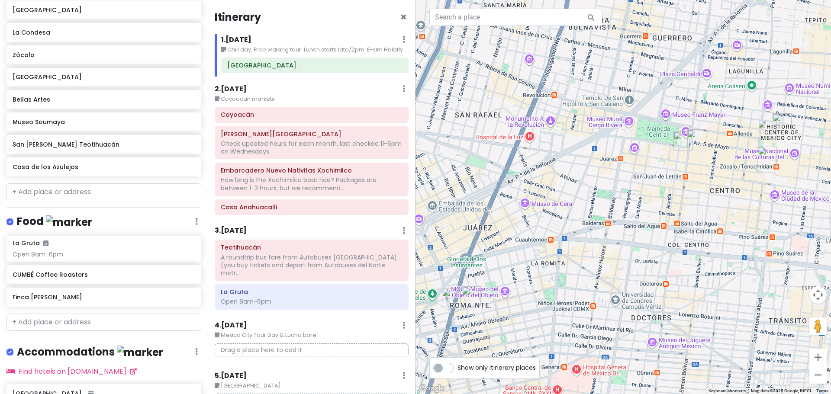
drag, startPoint x: 591, startPoint y: 310, endPoint x: 630, endPoint y: 292, distance: 43.2
click at [630, 292] on div at bounding box center [622, 197] width 415 height 394
click at [189, 270] on icon at bounding box center [192, 273] width 6 height 7
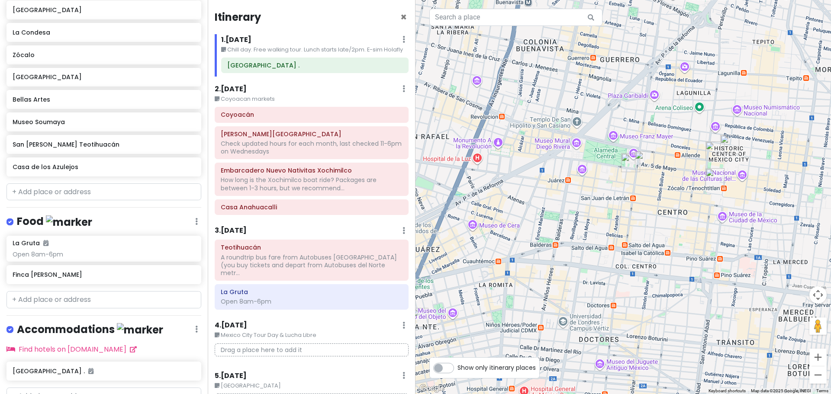
drag, startPoint x: 748, startPoint y: 204, endPoint x: 690, endPoint y: 231, distance: 63.7
click at [690, 231] on div at bounding box center [622, 197] width 415 height 394
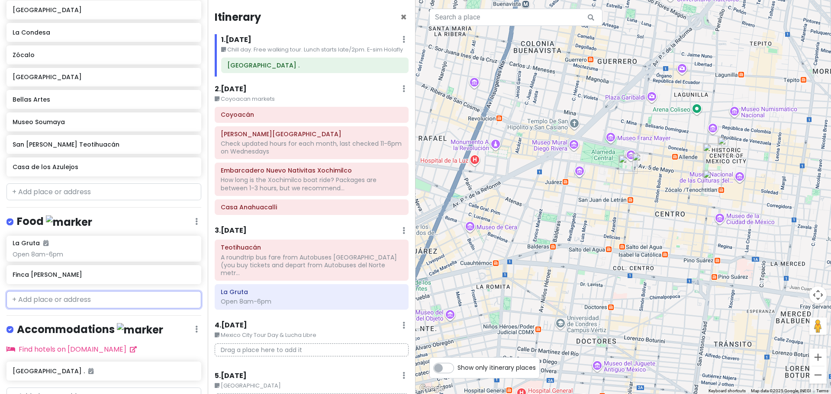
click at [61, 291] on input "text" at bounding box center [103, 299] width 195 height 17
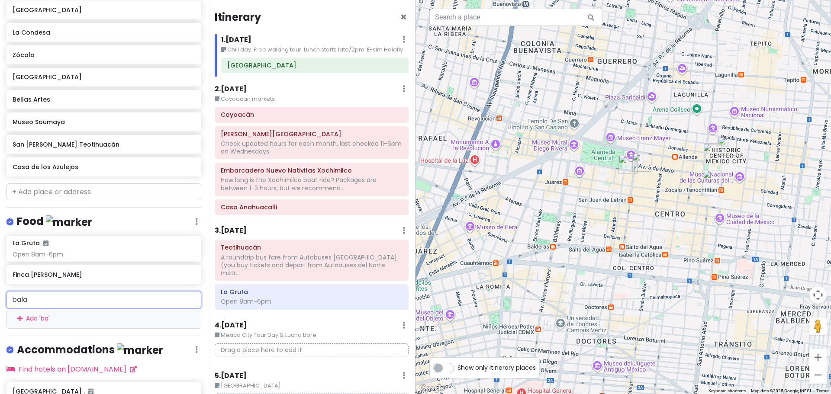
type input "balam"
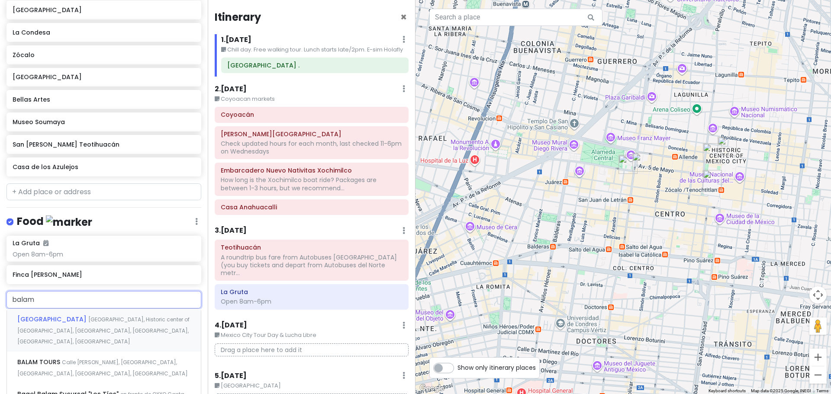
click at [69, 309] on div "[GEOGRAPHIC_DATA] [GEOGRAPHIC_DATA], Historic center of [GEOGRAPHIC_DATA], [GEO…" at bounding box center [104, 330] width 194 height 43
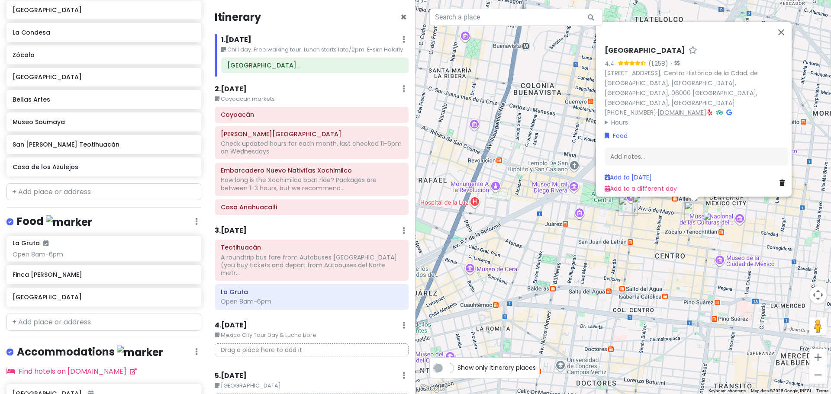
click at [687, 108] on link "[DOMAIN_NAME]" at bounding box center [681, 112] width 49 height 9
click at [46, 314] on input "text" at bounding box center [103, 322] width 195 height 17
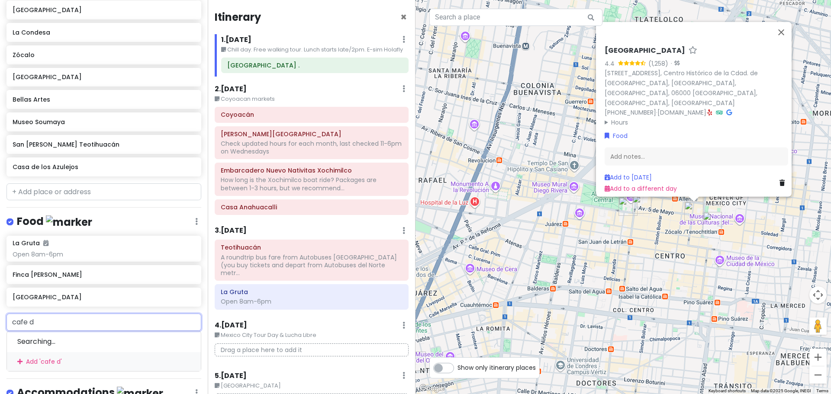
type input "cafe de"
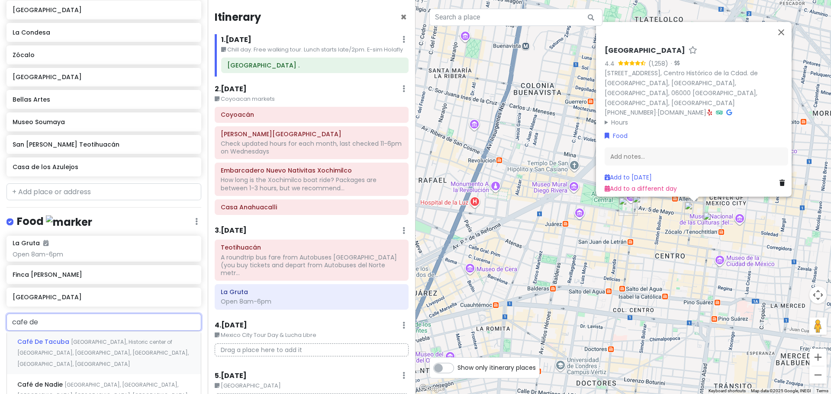
click at [49, 338] on span "[GEOGRAPHIC_DATA], Historic center of [GEOGRAPHIC_DATA], [GEOGRAPHIC_DATA], [GE…" at bounding box center [102, 352] width 171 height 29
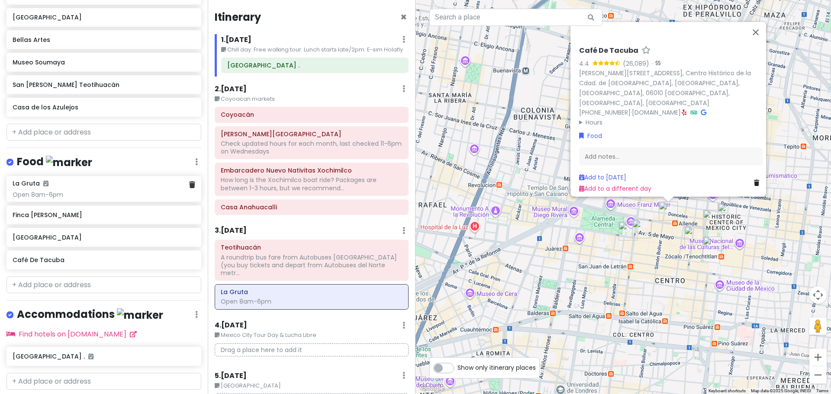
scroll to position [590, 0]
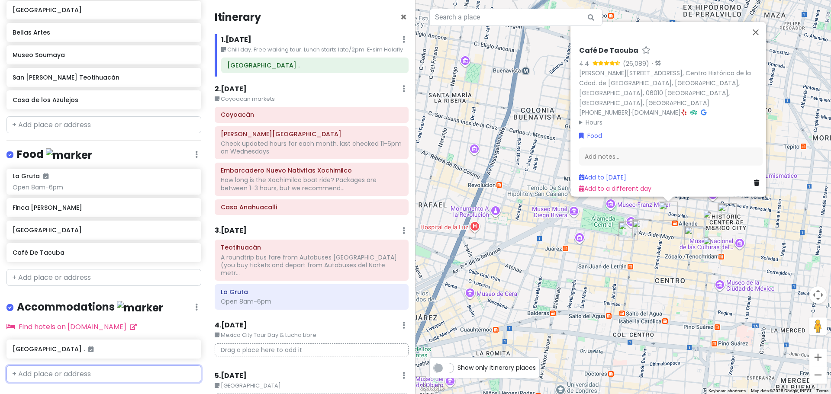
click at [55, 366] on input "text" at bounding box center [103, 374] width 195 height 17
type input "Laila"
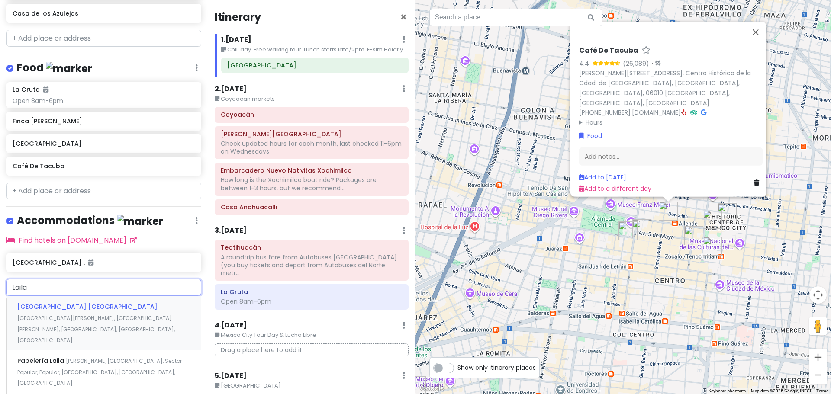
click at [67, 302] on span "[GEOGRAPHIC_DATA] [GEOGRAPHIC_DATA]" at bounding box center [87, 306] width 140 height 9
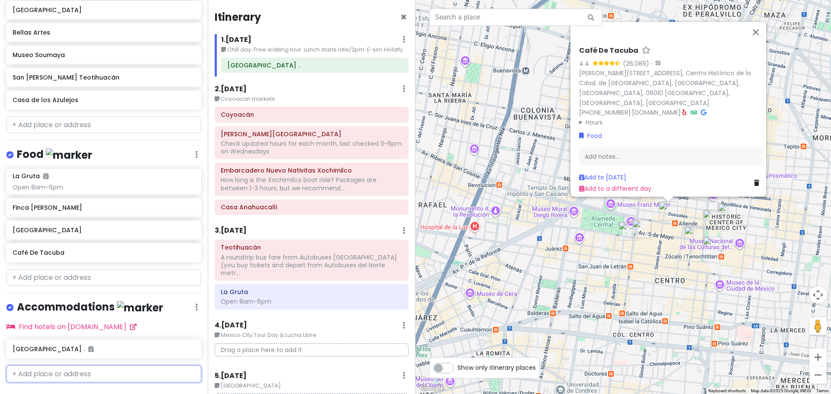
scroll to position [613, 0]
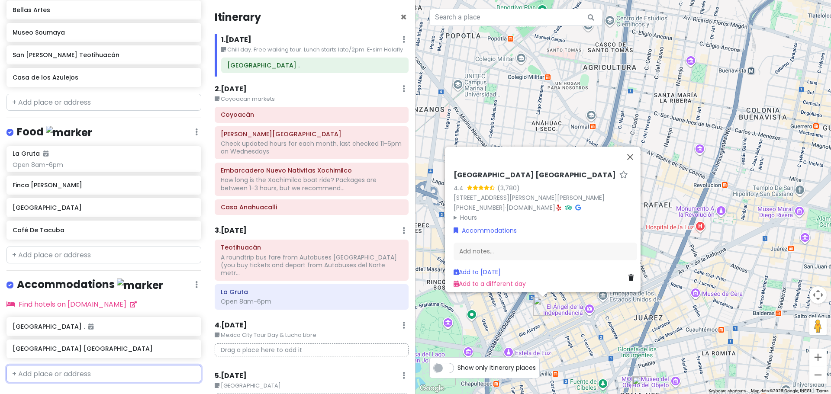
click at [66, 365] on input "text" at bounding box center [103, 373] width 195 height 17
type input "galaria"
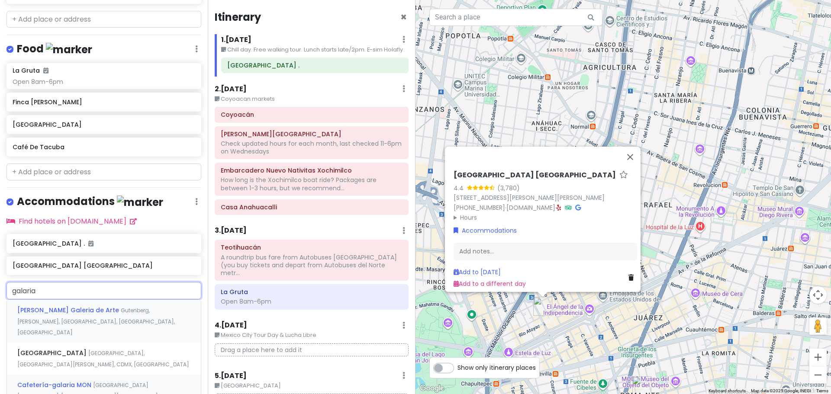
scroll to position [699, 0]
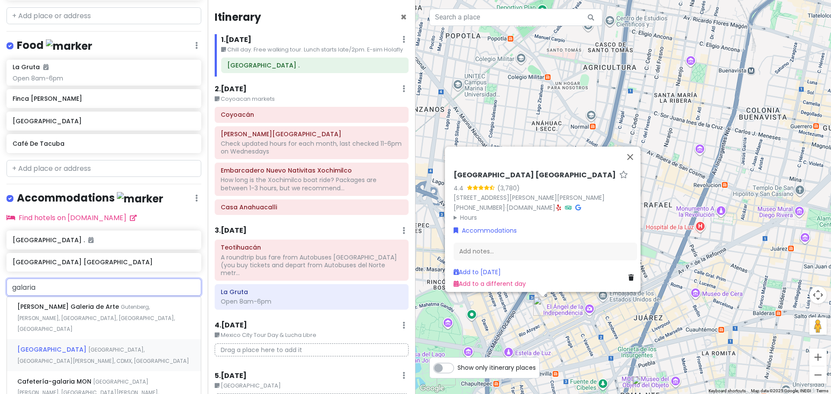
click at [71, 345] on span "[GEOGRAPHIC_DATA]" at bounding box center [52, 349] width 71 height 9
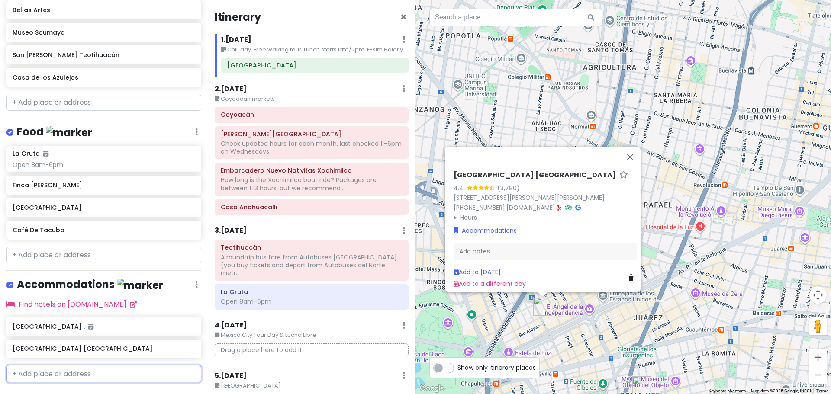
scroll to position [635, 0]
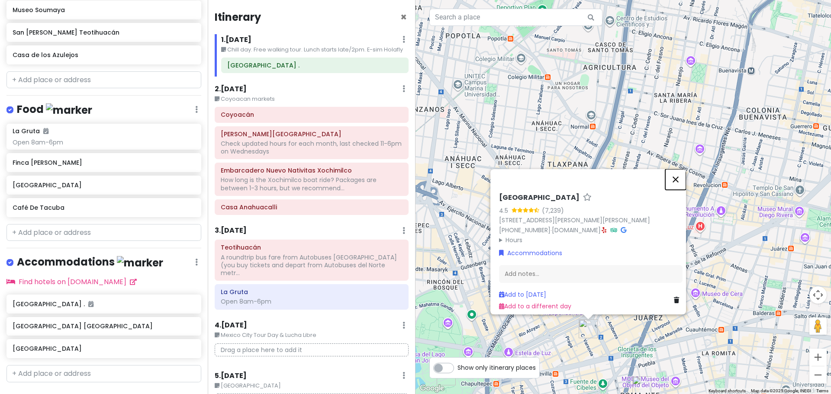
click at [682, 169] on button "Close" at bounding box center [675, 179] width 21 height 21
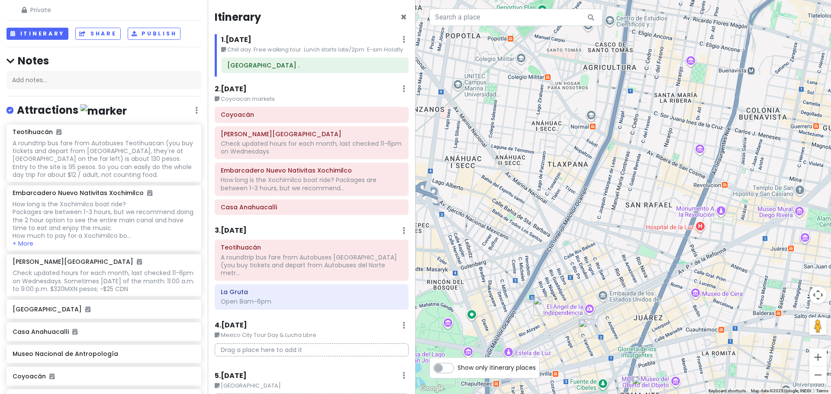
scroll to position [29, 0]
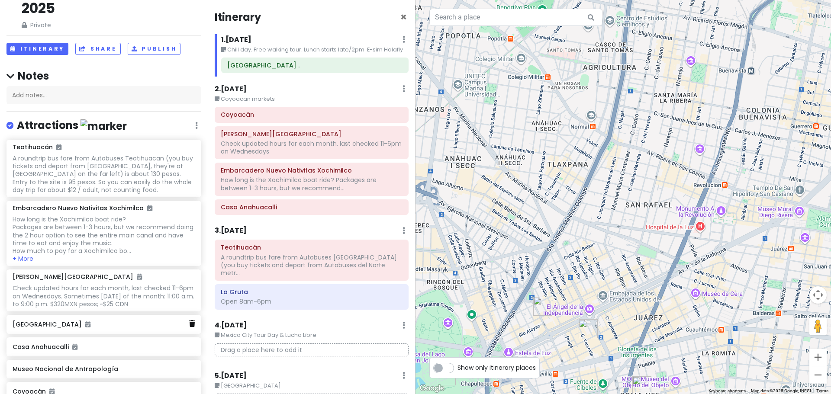
click at [189, 318] on link at bounding box center [192, 323] width 6 height 11
click at [400, 17] on span "×" at bounding box center [403, 17] width 6 height 14
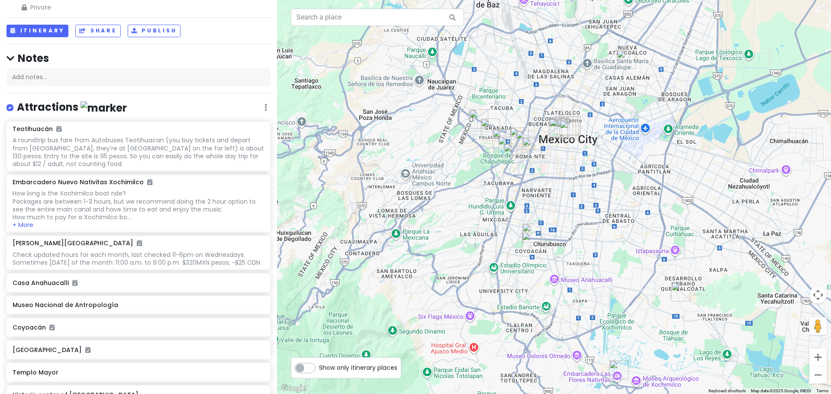
drag, startPoint x: 668, startPoint y: 233, endPoint x: 562, endPoint y: 116, distance: 158.1
click at [563, 116] on div at bounding box center [554, 197] width 554 height 394
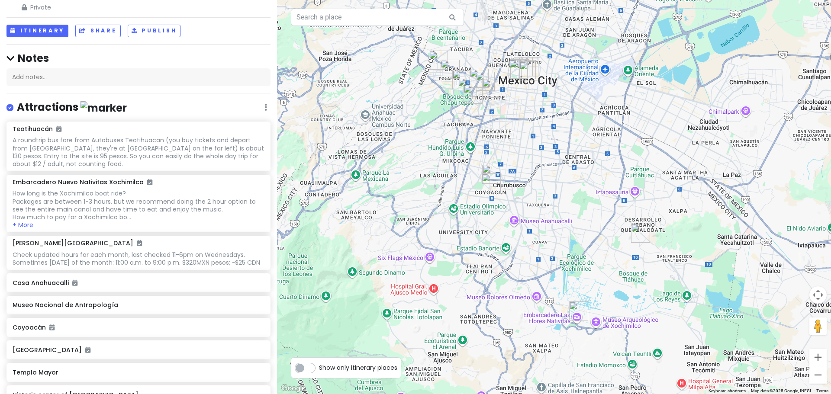
drag, startPoint x: 643, startPoint y: 328, endPoint x: 644, endPoint y: 311, distance: 16.5
click at [644, 311] on div at bounding box center [554, 197] width 554 height 394
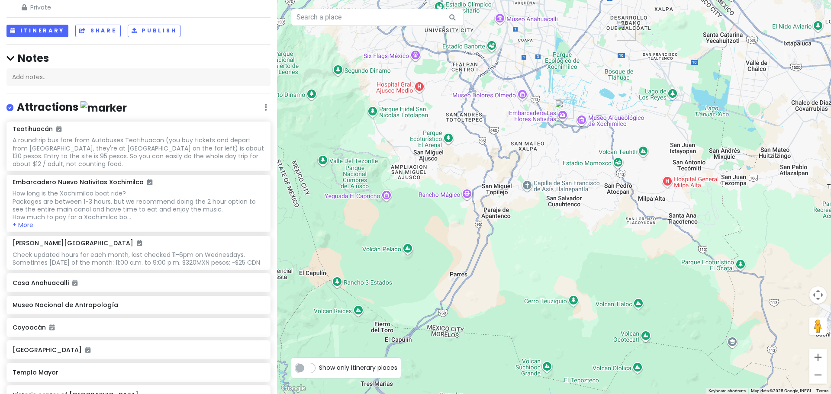
drag, startPoint x: 505, startPoint y: 353, endPoint x: 481, endPoint y: 160, distance: 195.3
click at [481, 160] on div at bounding box center [554, 197] width 554 height 394
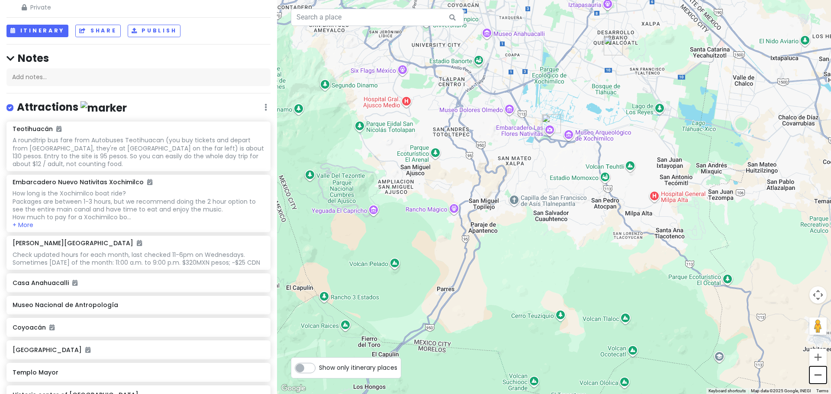
click at [816, 377] on button "Zoom out" at bounding box center [817, 374] width 17 height 17
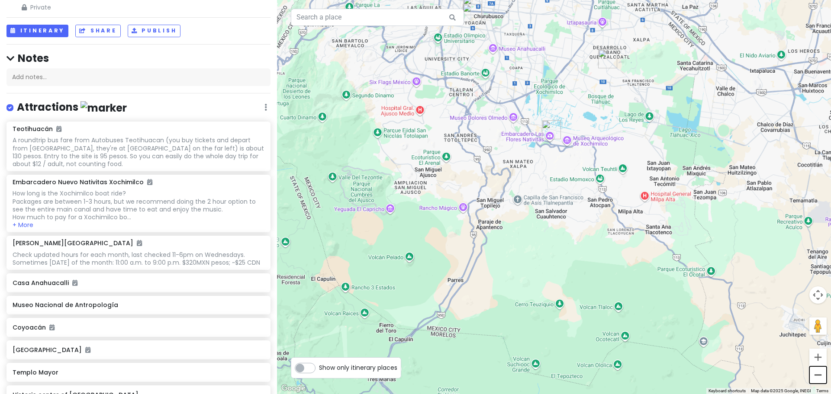
click at [816, 377] on button "Zoom out" at bounding box center [817, 374] width 17 height 17
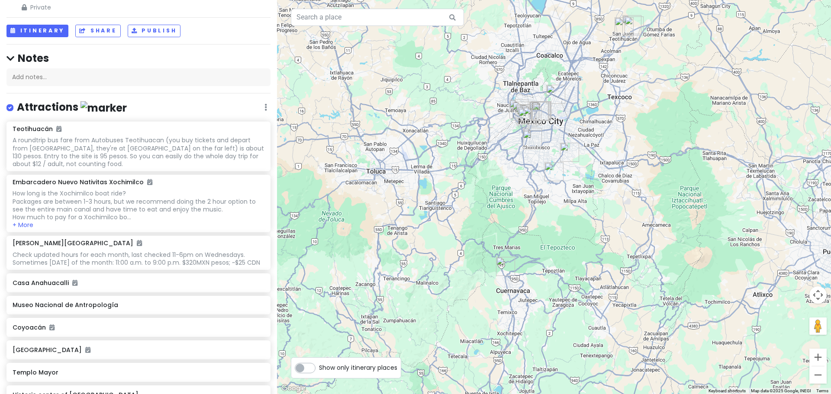
click at [503, 261] on img "Casa Anahuacalli" at bounding box center [505, 267] width 26 height 26
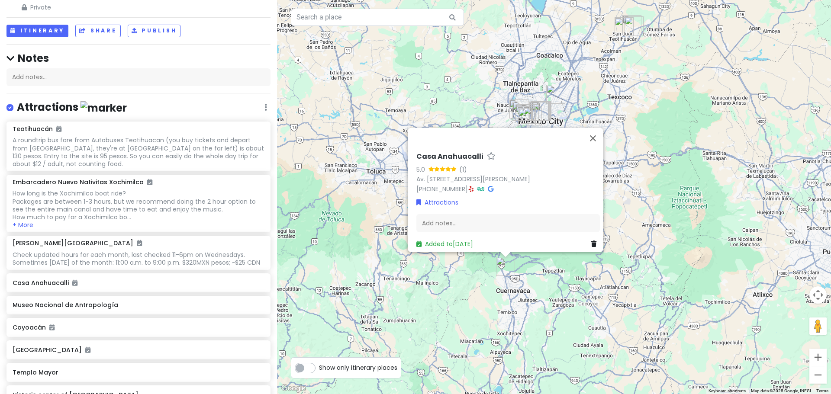
click at [447, 166] on icon at bounding box center [448, 168] width 6 height 5
click at [420, 301] on div "Casa Anahuacalli 5.0 (1) Av. Nacional 5, [GEOGRAPHIC_DATA][PERSON_NAME], 62100 …" at bounding box center [554, 197] width 554 height 394
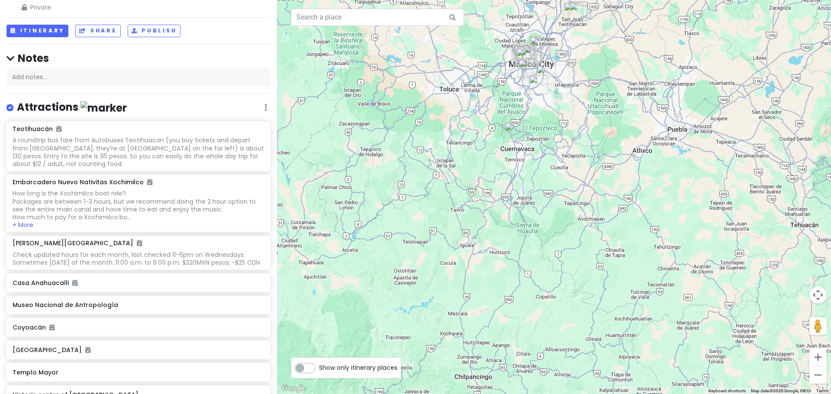
drag, startPoint x: 596, startPoint y: 208, endPoint x: 575, endPoint y: 128, distance: 82.8
click at [575, 130] on div at bounding box center [554, 197] width 554 height 394
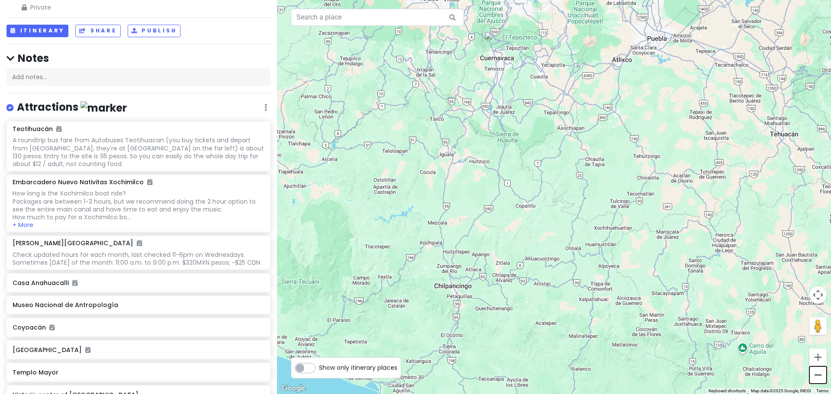
click at [815, 373] on button "Zoom out" at bounding box center [817, 374] width 17 height 17
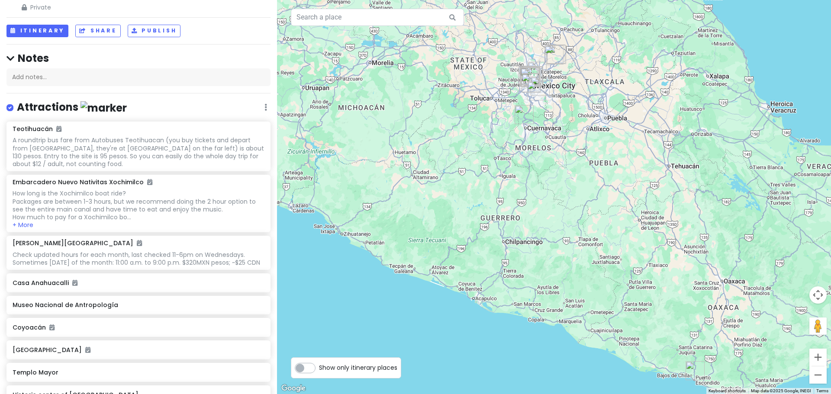
click at [693, 370] on img "Puerto Escondido" at bounding box center [695, 371] width 26 height 26
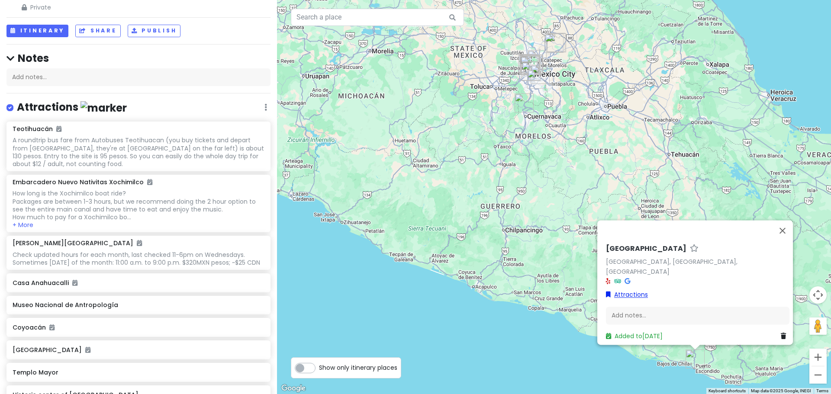
click at [626, 290] on link "Attractions" at bounding box center [627, 295] width 42 height 10
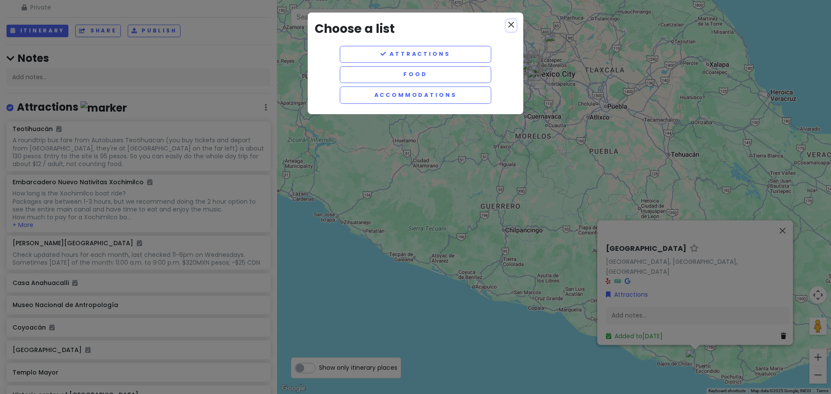
click at [511, 23] on icon "close" at bounding box center [511, 24] width 10 height 10
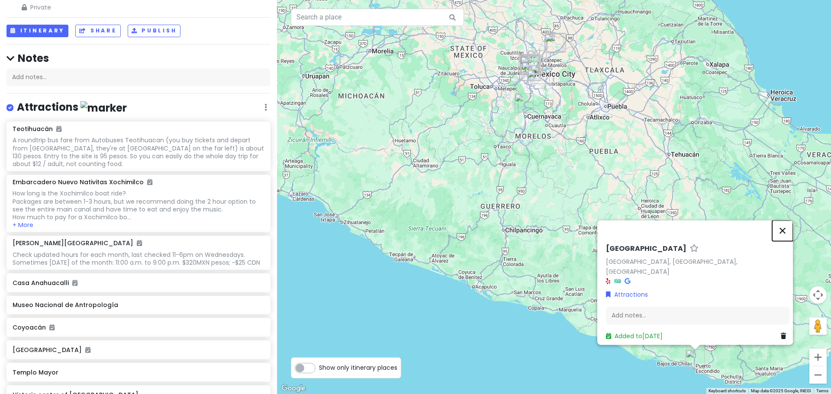
click at [787, 237] on button "Close" at bounding box center [782, 230] width 21 height 21
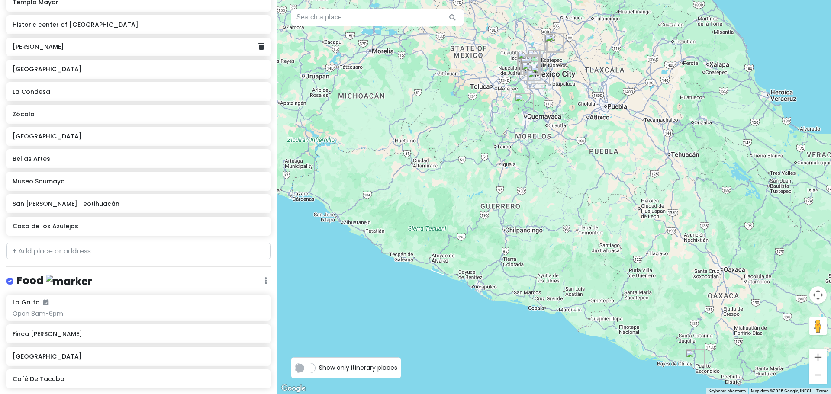
scroll to position [419, 0]
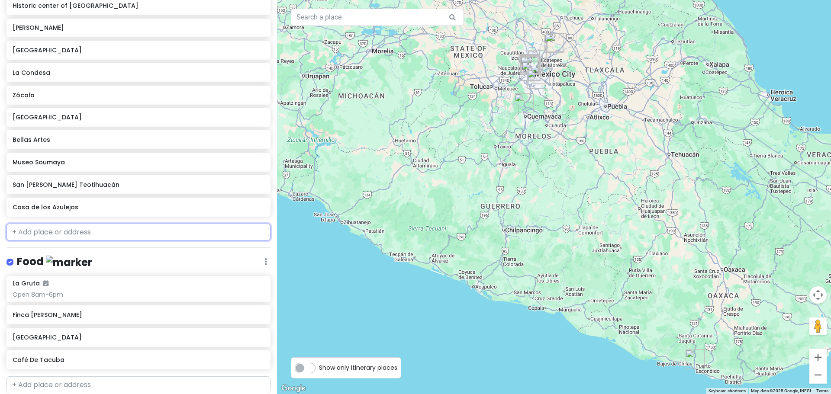
click at [133, 236] on input "text" at bounding box center [138, 232] width 264 height 17
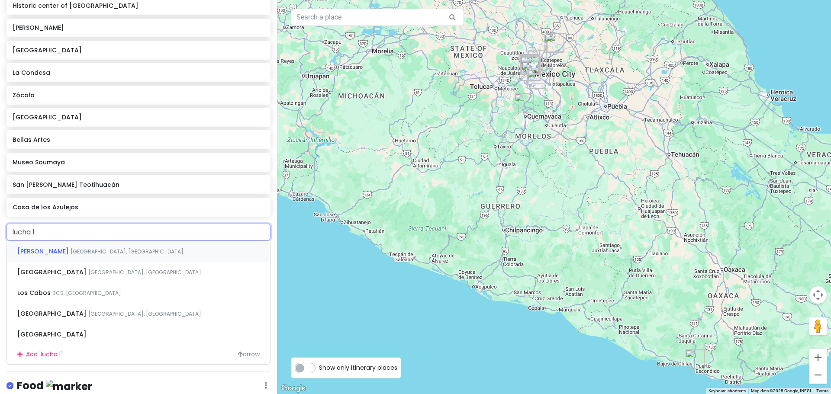
type input "lucha li"
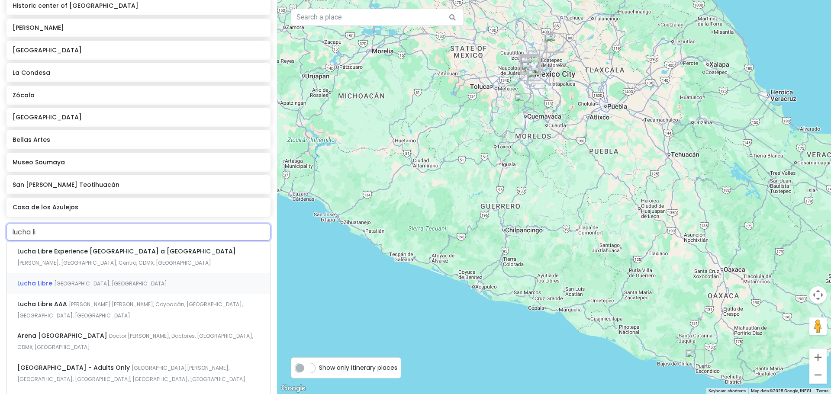
click at [61, 287] on span "[GEOGRAPHIC_DATA], [GEOGRAPHIC_DATA]" at bounding box center [110, 283] width 113 height 7
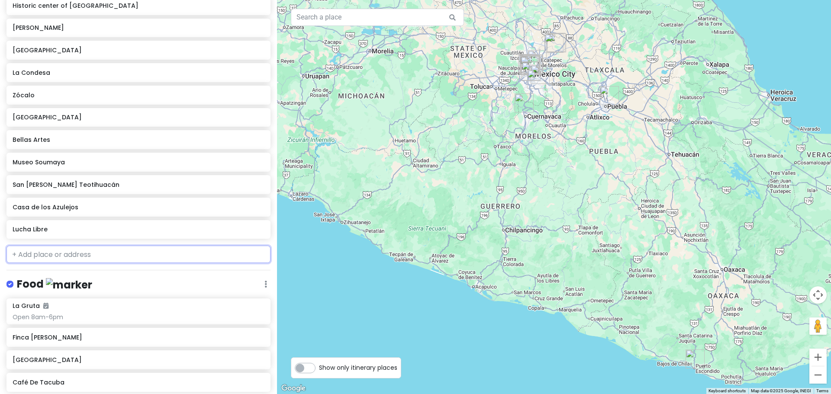
scroll to position [441, 0]
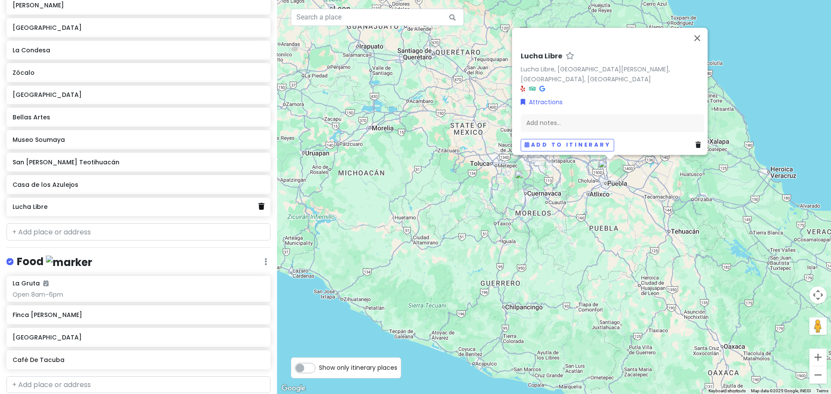
click at [258, 210] on icon at bounding box center [261, 206] width 6 height 7
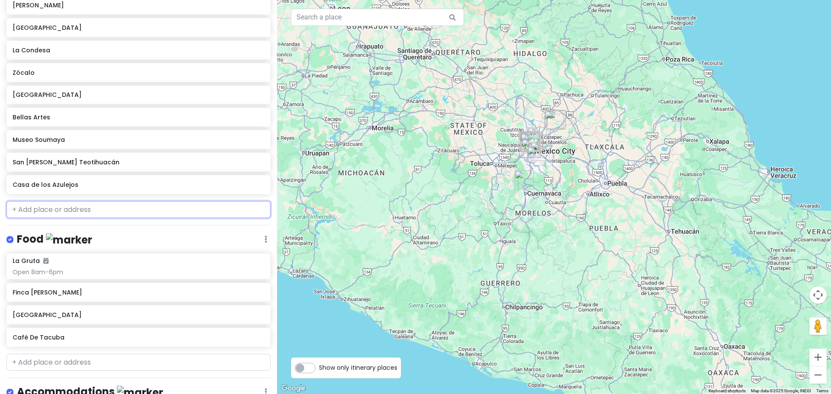
scroll to position [419, 0]
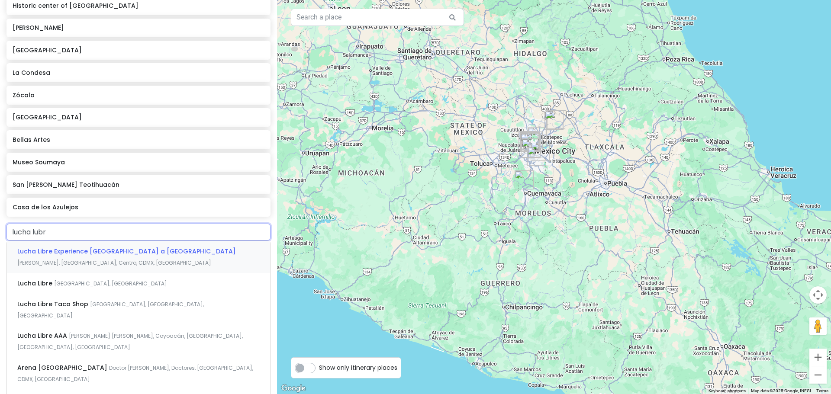
type input "lucha lubre"
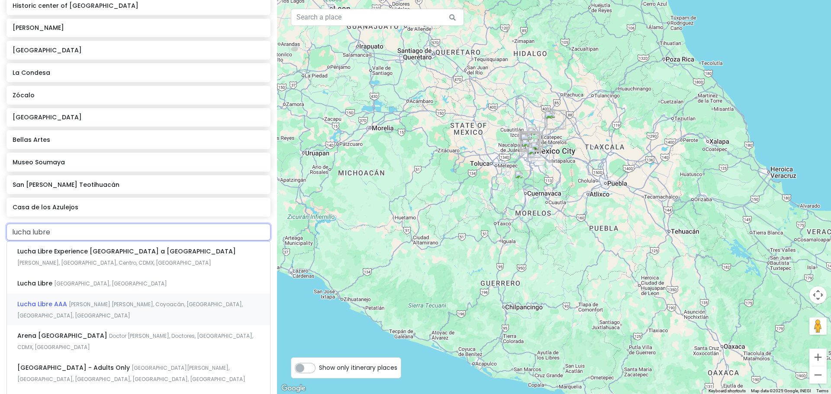
click at [56, 308] on span "Lucha Libre AAA" at bounding box center [42, 304] width 51 height 9
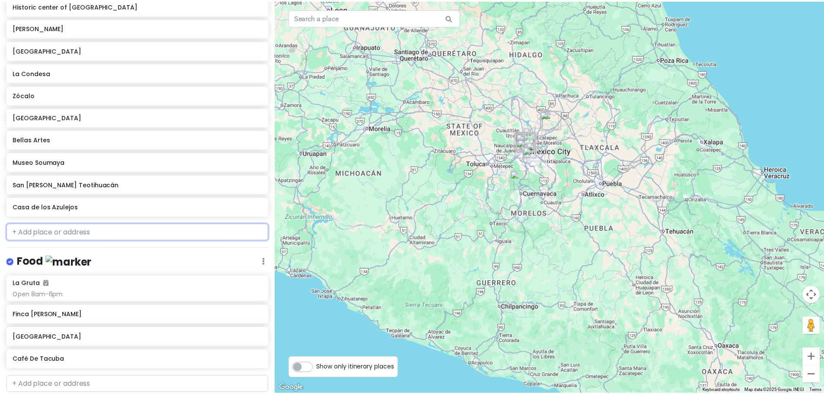
scroll to position [441, 0]
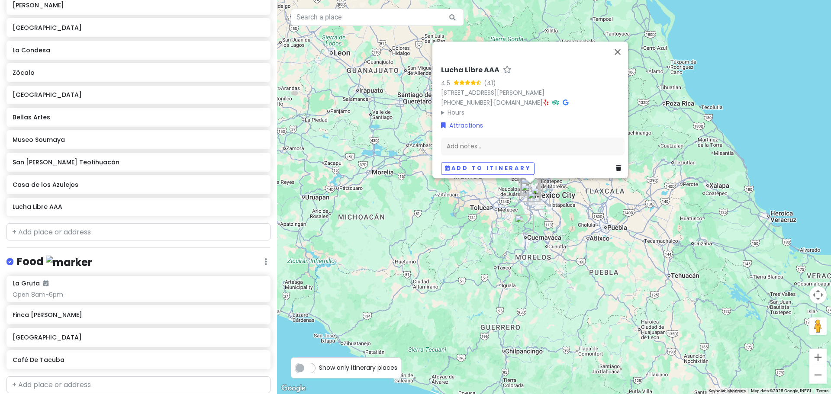
click at [536, 92] on div "[STREET_ADDRESS][PERSON_NAME]" at bounding box center [532, 93] width 183 height 10
click at [534, 98] on link "[DOMAIN_NAME]" at bounding box center [518, 102] width 49 height 9
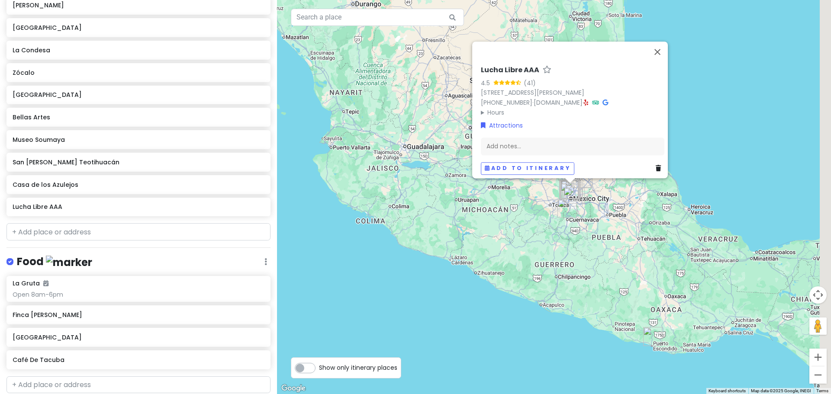
drag, startPoint x: 593, startPoint y: 309, endPoint x: 481, endPoint y: 308, distance: 112.5
click at [481, 308] on div "Lucha Libre AAA 4.5 (41) [STREET_ADDRESS][PERSON_NAME] [PHONE_NUMBER] · [DOMAIN…" at bounding box center [554, 197] width 554 height 394
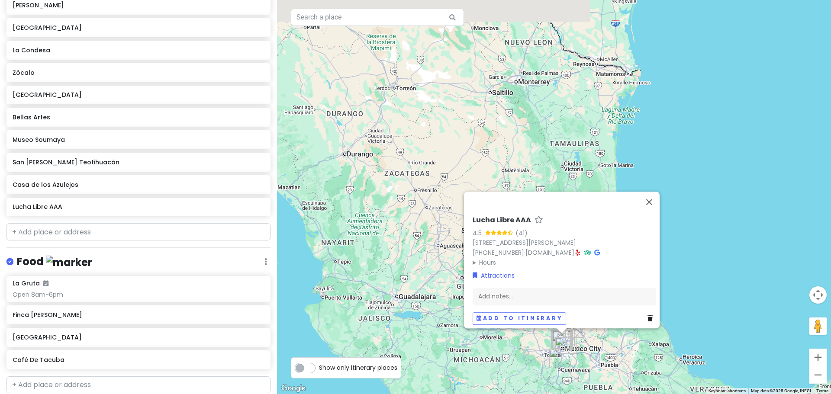
drag, startPoint x: 736, startPoint y: 99, endPoint x: 726, endPoint y: 227, distance: 128.0
click at [726, 227] on div "Lucha Libre AAA 4.5 (41) [STREET_ADDRESS][PERSON_NAME] [PHONE_NUMBER] · [DOMAIN…" at bounding box center [554, 197] width 554 height 394
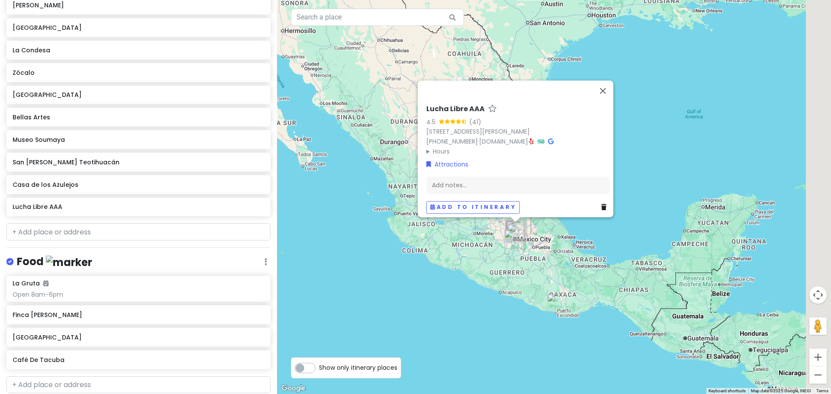
drag, startPoint x: 772, startPoint y: 165, endPoint x: 645, endPoint y: 141, distance: 129.4
click at [645, 141] on div "Lucha Libre AAA 4.5 (41) [STREET_ADDRESS][PERSON_NAME] [PHONE_NUMBER] · [DOMAIN…" at bounding box center [554, 197] width 554 height 394
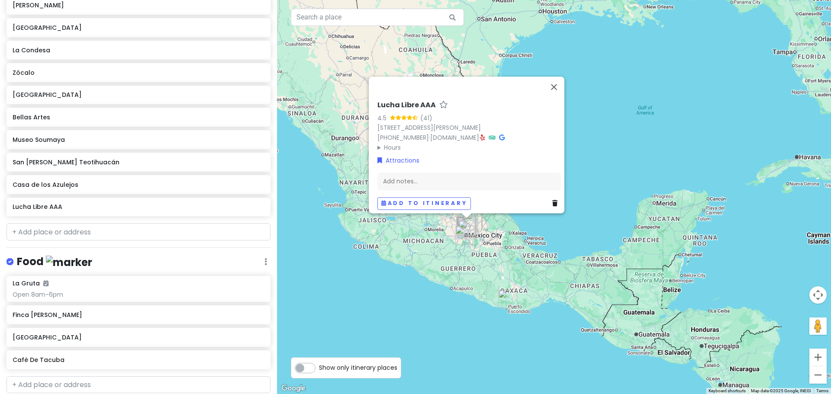
drag, startPoint x: 765, startPoint y: 138, endPoint x: 709, endPoint y: 137, distance: 56.3
click at [709, 137] on div "Lucha Libre AAA 4.5 (41) [STREET_ADDRESS][PERSON_NAME] [PHONE_NUMBER] · [DOMAIN…" at bounding box center [554, 197] width 554 height 394
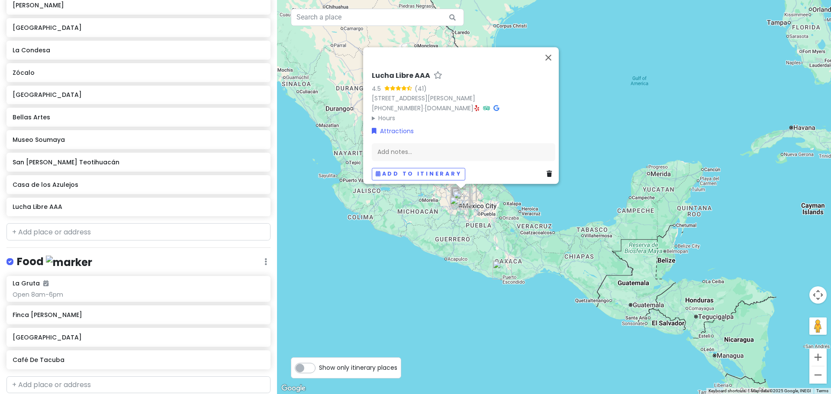
drag, startPoint x: 537, startPoint y: 326, endPoint x: 547, endPoint y: 296, distance: 31.7
click at [547, 296] on div "Lucha Libre AAA 4.5 (41) [STREET_ADDRESS][PERSON_NAME] [PHONE_NUMBER] · [DOMAIN…" at bounding box center [554, 197] width 554 height 394
click at [822, 358] on button "Zoom in" at bounding box center [817, 357] width 17 height 17
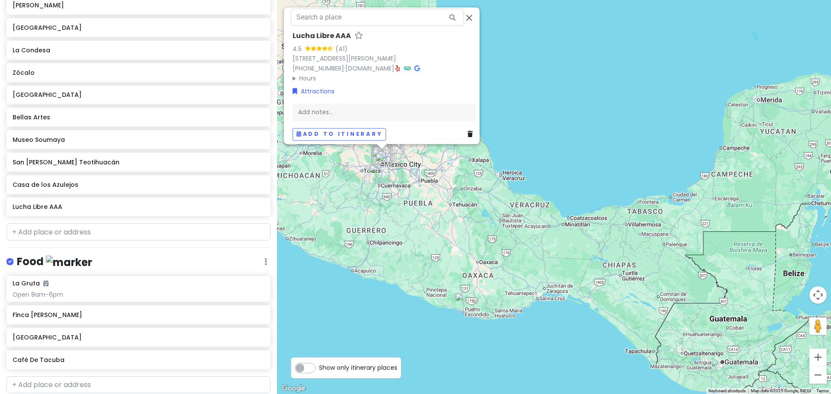
drag, startPoint x: 545, startPoint y: 363, endPoint x: 560, endPoint y: 310, distance: 54.9
click at [560, 310] on div "Lucha Libre AAA 4.5 (41) [STREET_ADDRESS][PERSON_NAME] [PHONE_NUMBER] · [DOMAIN…" at bounding box center [554, 197] width 554 height 394
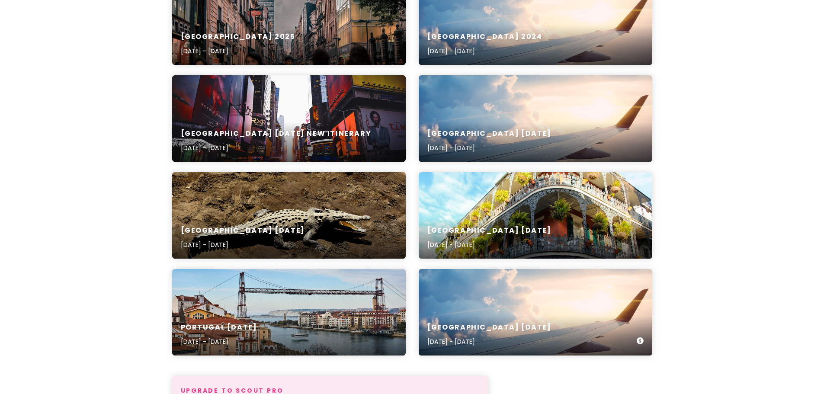
scroll to position [173, 0]
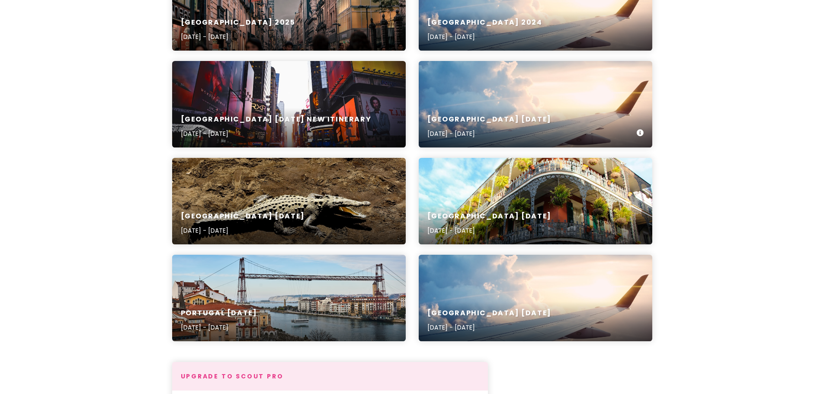
click at [464, 111] on div "[GEOGRAPHIC_DATA] July [DATE], 2024 - [DATE]" at bounding box center [536, 126] width 234 height 41
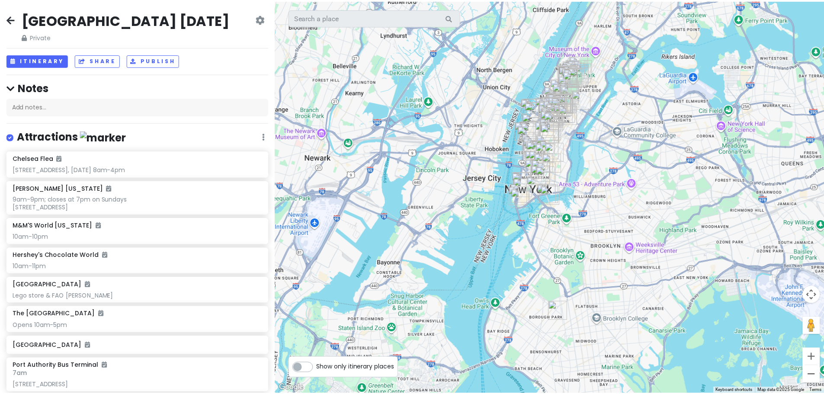
scroll to position [173, 0]
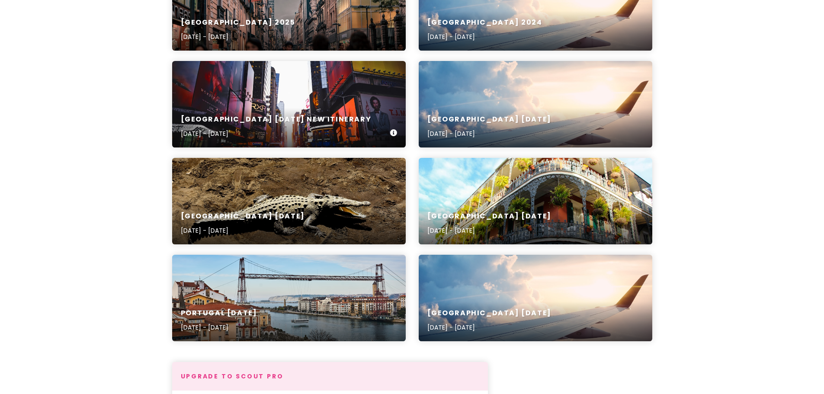
click at [237, 118] on h6 "[GEOGRAPHIC_DATA] [DATE] NEW itinerary" at bounding box center [276, 119] width 191 height 9
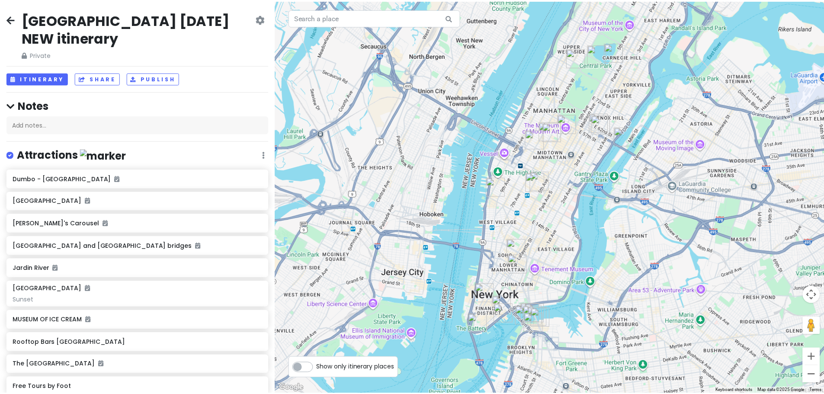
scroll to position [173, 0]
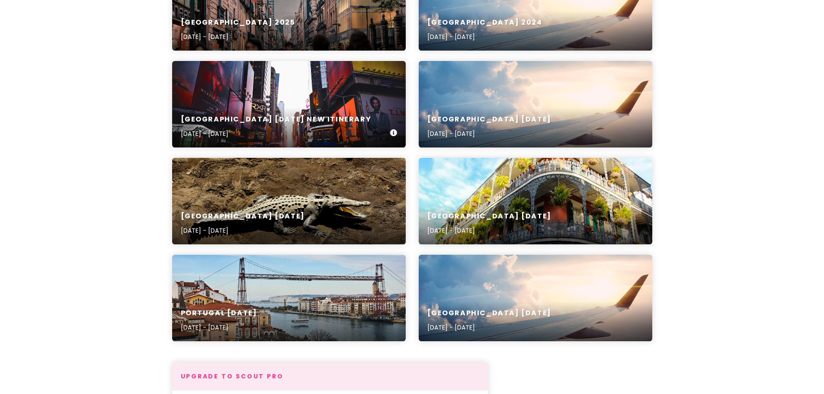
click at [387, 128] on div "[GEOGRAPHIC_DATA] [DATE] NEW itinerary [DATE] - [DATE]" at bounding box center [289, 126] width 234 height 41
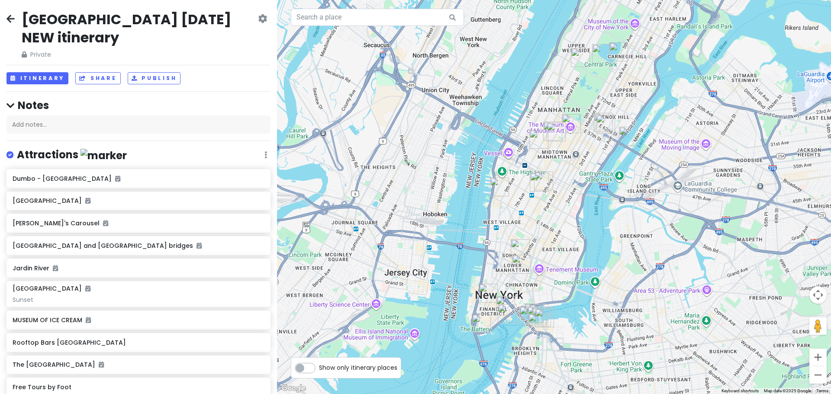
click at [258, 16] on icon at bounding box center [262, 18] width 9 height 7
click at [141, 26] on h2 "[GEOGRAPHIC_DATA] [DATE] NEW itinerary" at bounding box center [139, 28] width 234 height 36
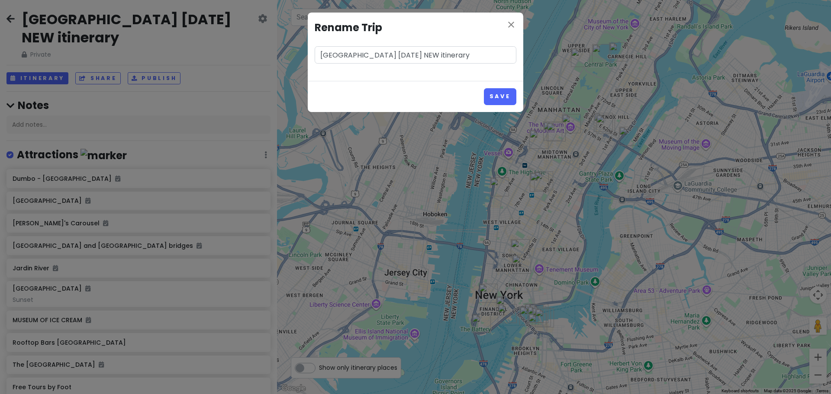
click at [320, 55] on input "[GEOGRAPHIC_DATA] [DATE] NEW itinerary" at bounding box center [416, 54] width 202 height 17
click at [509, 23] on icon "close" at bounding box center [511, 24] width 10 height 10
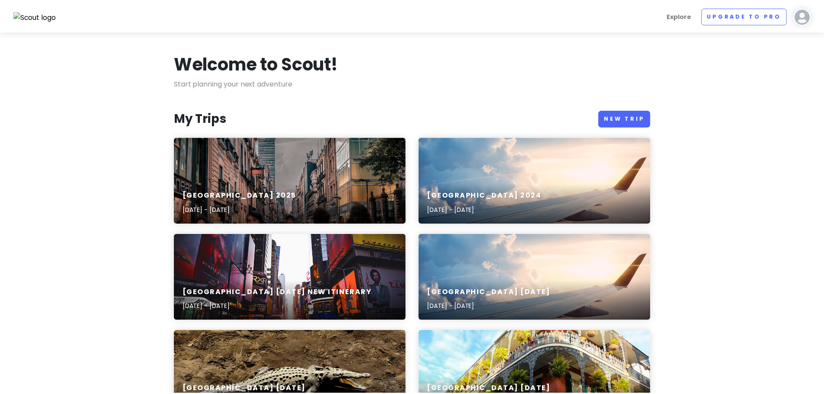
scroll to position [173, 0]
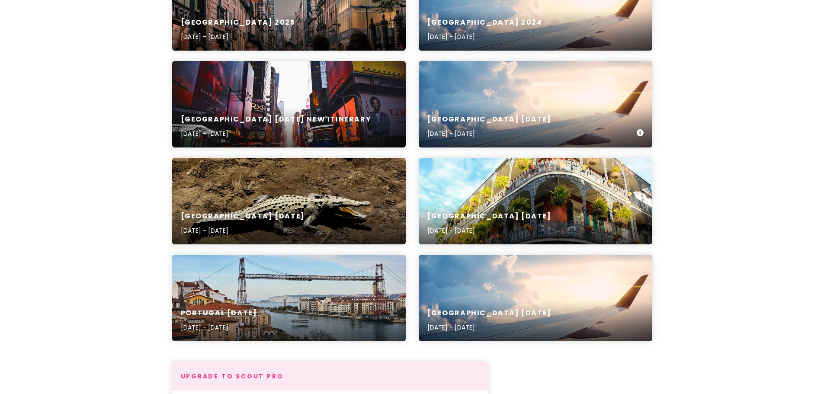
click at [484, 119] on h6 "[GEOGRAPHIC_DATA] [DATE]" at bounding box center [489, 119] width 124 height 9
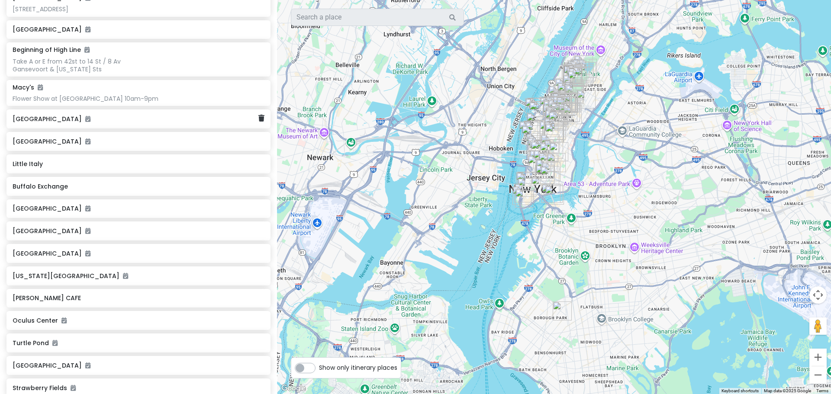
scroll to position [779, 0]
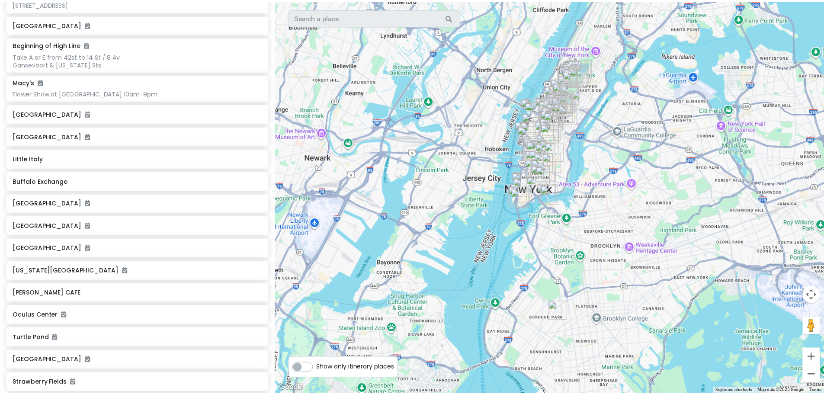
scroll to position [173, 0]
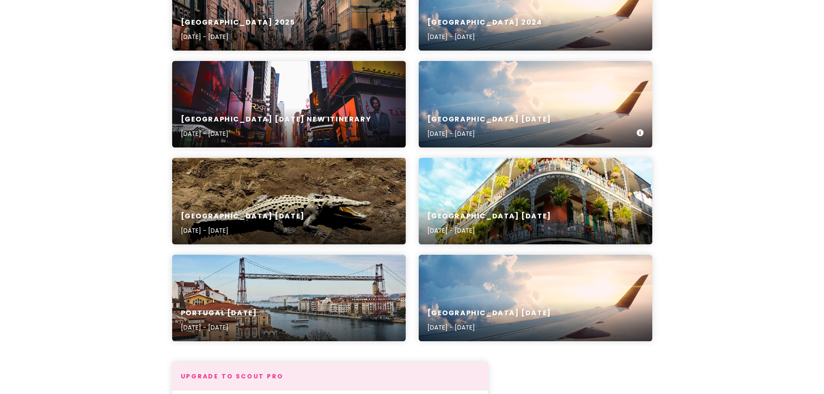
click at [512, 108] on div "[GEOGRAPHIC_DATA] July [DATE], 2024 - [DATE]" at bounding box center [536, 126] width 234 height 41
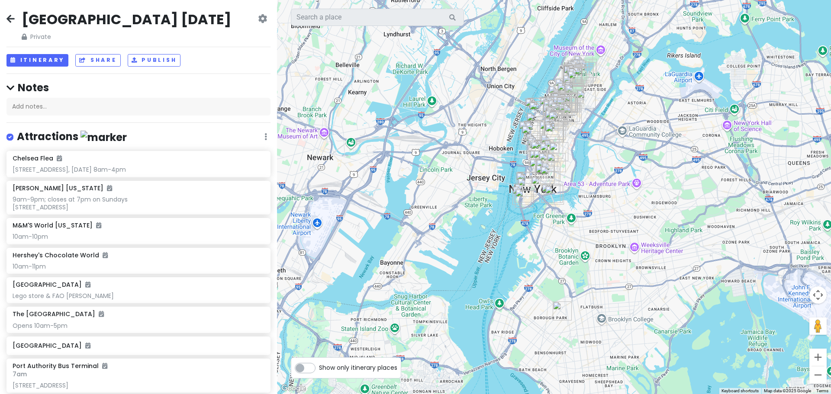
click at [258, 19] on icon at bounding box center [262, 18] width 9 height 7
click at [29, 55] on button "Itinerary" at bounding box center [37, 60] width 62 height 13
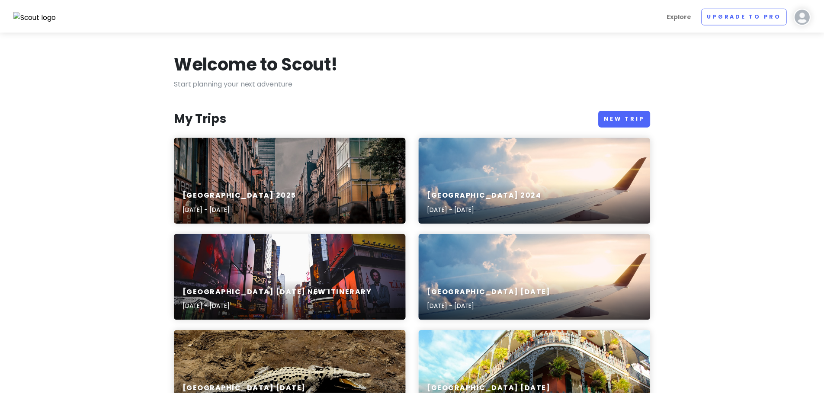
scroll to position [173, 0]
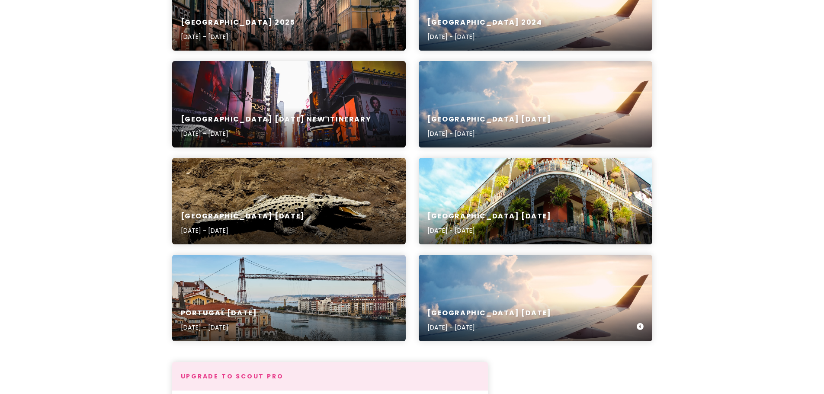
click at [467, 294] on div "[GEOGRAPHIC_DATA] April [DATE], 2023 - [DATE]" at bounding box center [536, 298] width 234 height 87
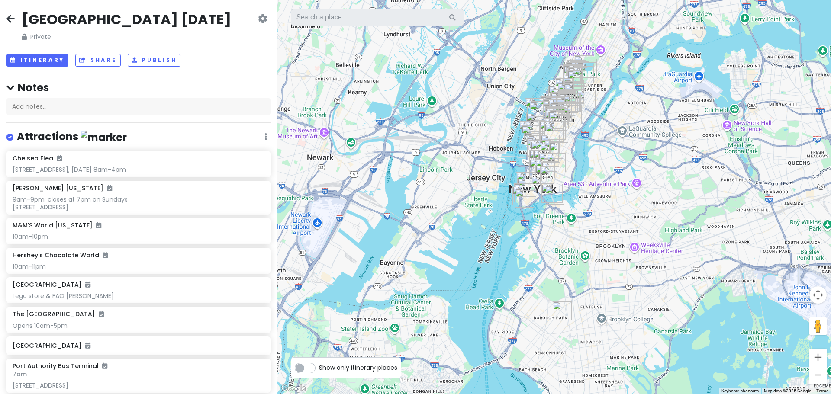
click at [42, 51] on div "[GEOGRAPHIC_DATA] [DATE] Private Change Dates Make a Copy Delete Trip Go Pro ⚡️…" at bounding box center [138, 197] width 277 height 394
click at [42, 56] on button "Itinerary" at bounding box center [37, 60] width 62 height 13
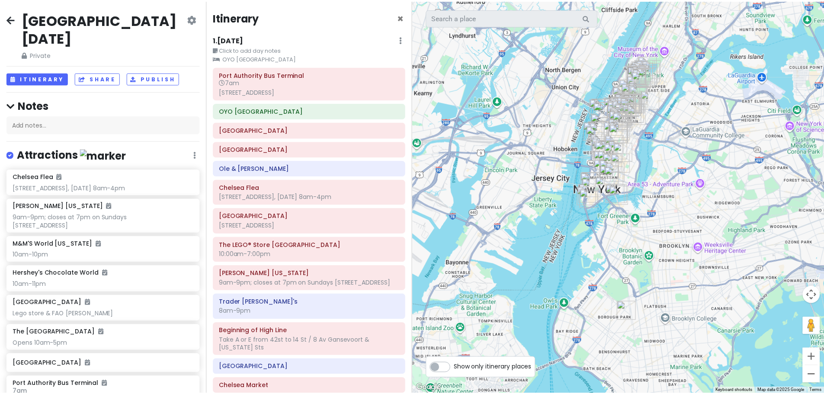
scroll to position [173, 0]
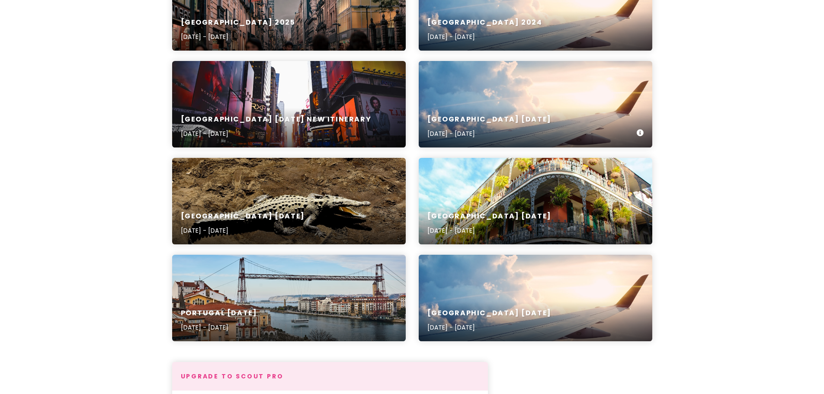
click at [595, 100] on div "[GEOGRAPHIC_DATA] July [DATE], 2024 - [DATE]" at bounding box center [536, 104] width 234 height 87
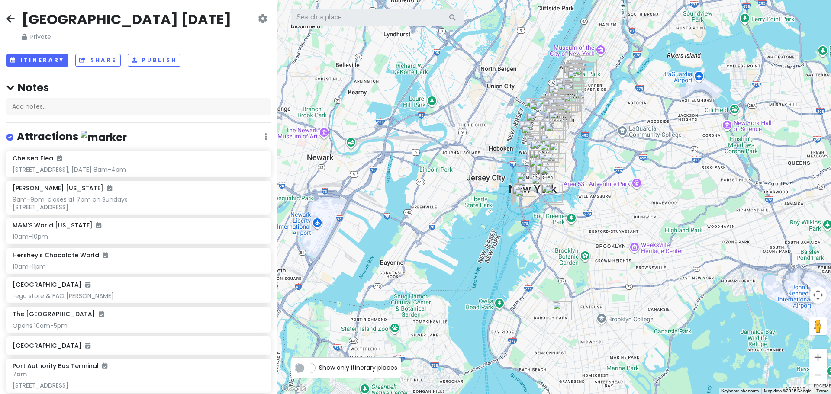
click at [8, 15] on icon at bounding box center [10, 18] width 8 height 7
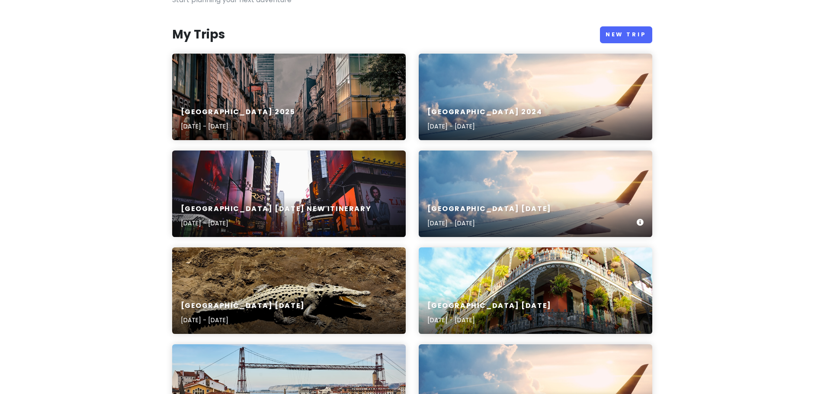
scroll to position [87, 0]
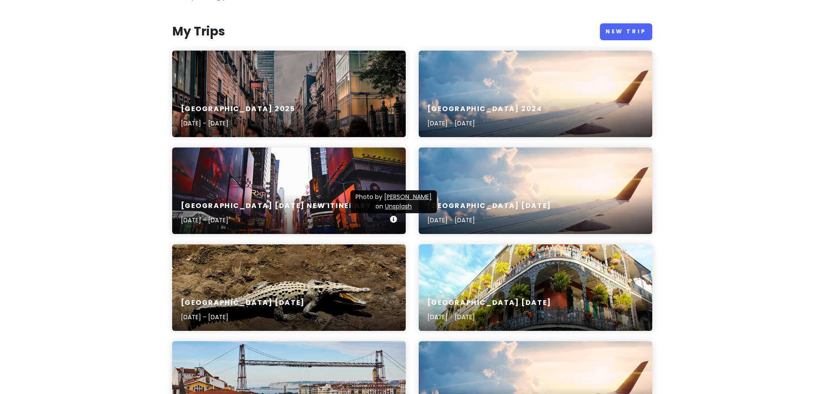
click at [227, 205] on h6 "[GEOGRAPHIC_DATA] [DATE] NEW itinerary" at bounding box center [276, 206] width 191 height 9
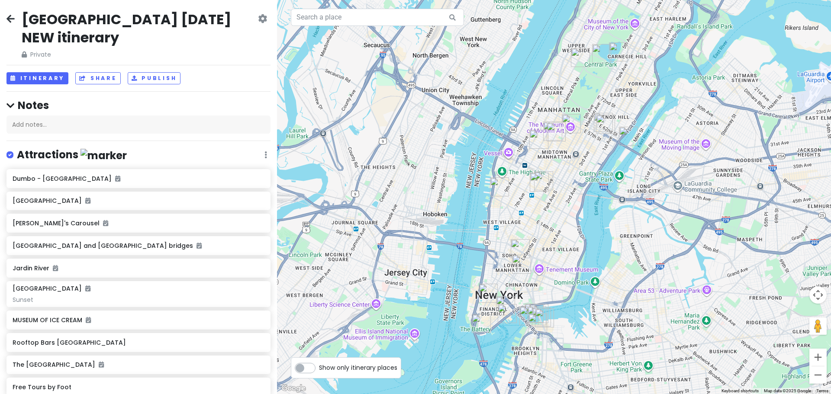
click at [132, 16] on h2 "[GEOGRAPHIC_DATA] [DATE] NEW itinerary" at bounding box center [139, 28] width 234 height 36
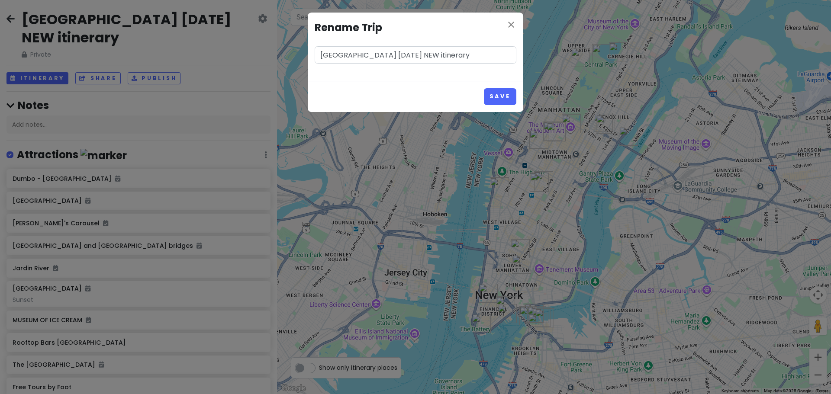
click at [320, 56] on input "[GEOGRAPHIC_DATA] [DATE] NEW itinerary" at bounding box center [416, 54] width 202 height 17
click at [428, 54] on input "*[GEOGRAPHIC_DATA] [DATE] NEW itinerary" at bounding box center [416, 54] width 202 height 17
type input "*[GEOGRAPHIC_DATA] [DATE] NEW itinerary*"
click at [489, 95] on button "Save" at bounding box center [500, 96] width 32 height 17
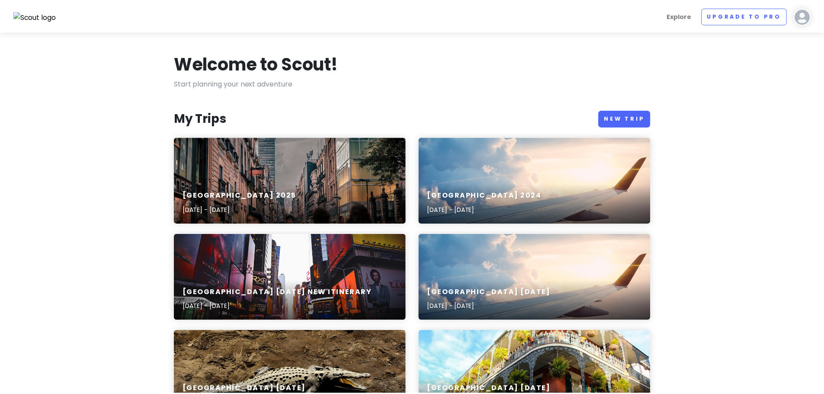
scroll to position [87, 0]
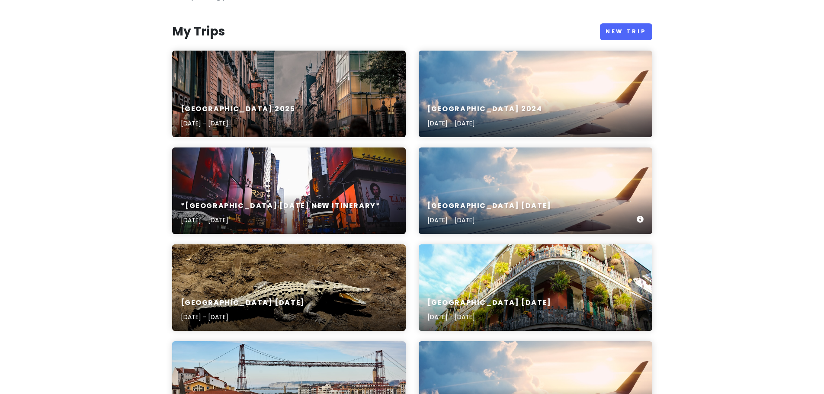
click at [521, 199] on div "[GEOGRAPHIC_DATA] July [DATE], 2024 - [DATE]" at bounding box center [536, 213] width 234 height 41
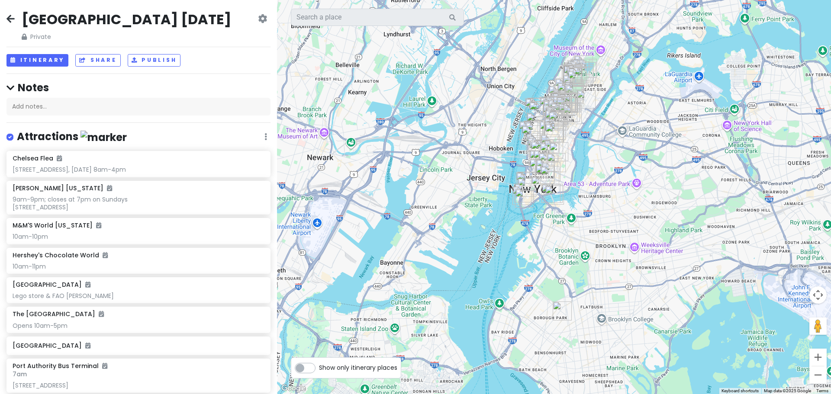
click at [101, 17] on h2 "[GEOGRAPHIC_DATA] [DATE]" at bounding box center [126, 19] width 209 height 18
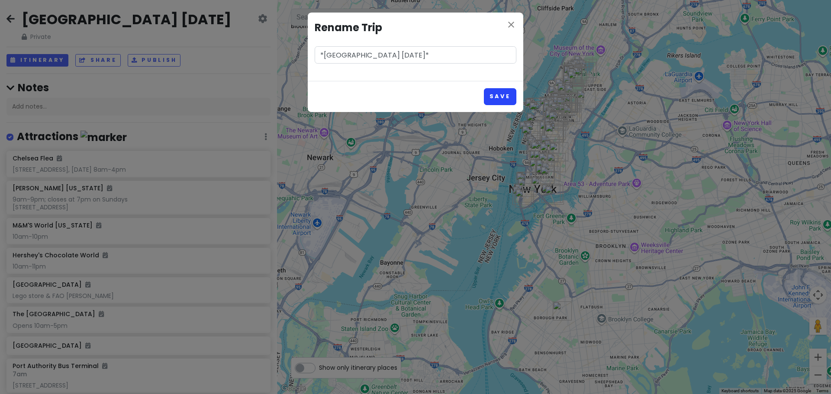
type input "*[GEOGRAPHIC_DATA] [DATE]*"
click at [485, 98] on button "Save" at bounding box center [500, 96] width 32 height 17
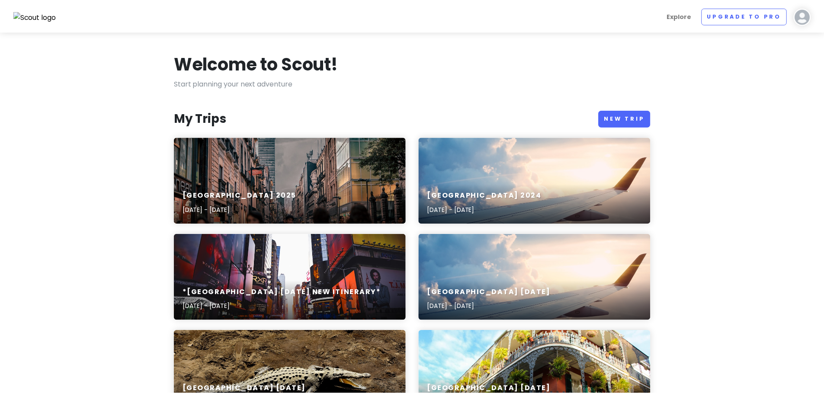
scroll to position [87, 0]
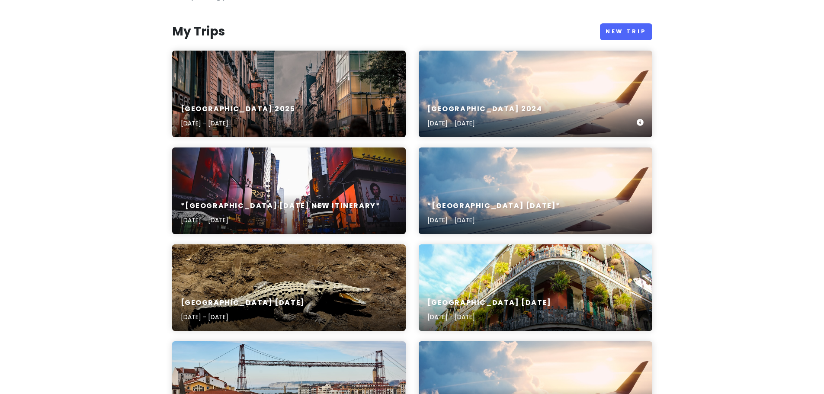
click at [496, 118] on div "[GEOGRAPHIC_DATA] [DATE], 2024 - [DATE]" at bounding box center [484, 117] width 115 height 24
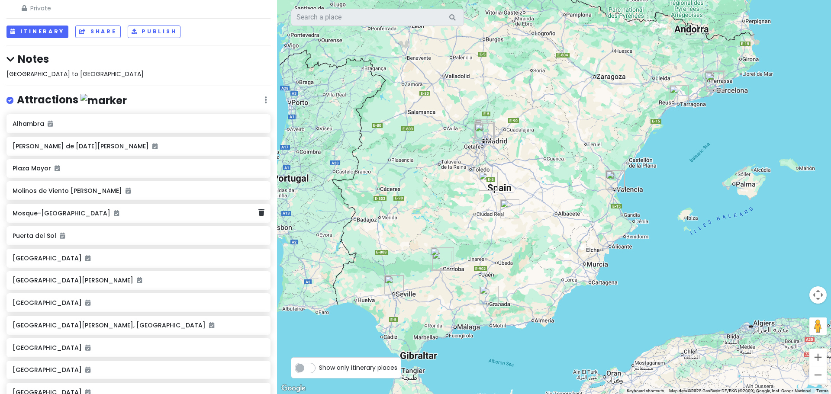
scroll to position [43, 0]
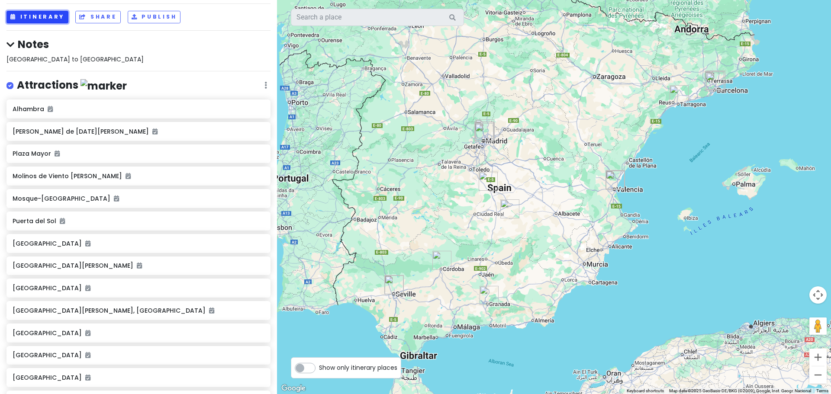
click at [48, 18] on button "Itinerary" at bounding box center [37, 17] width 62 height 13
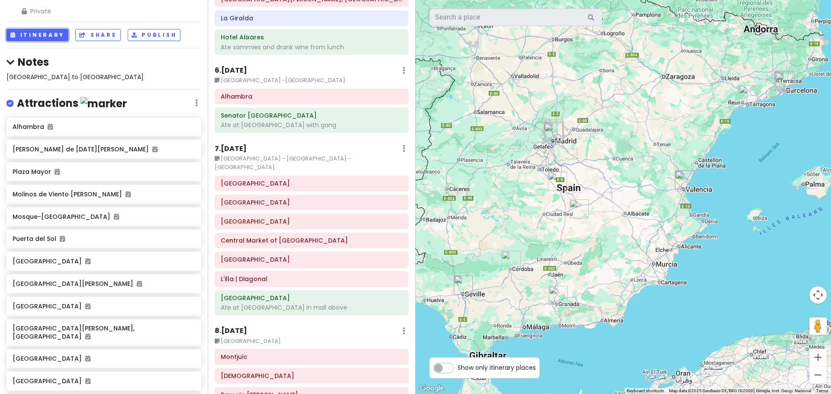
scroll to position [562, 0]
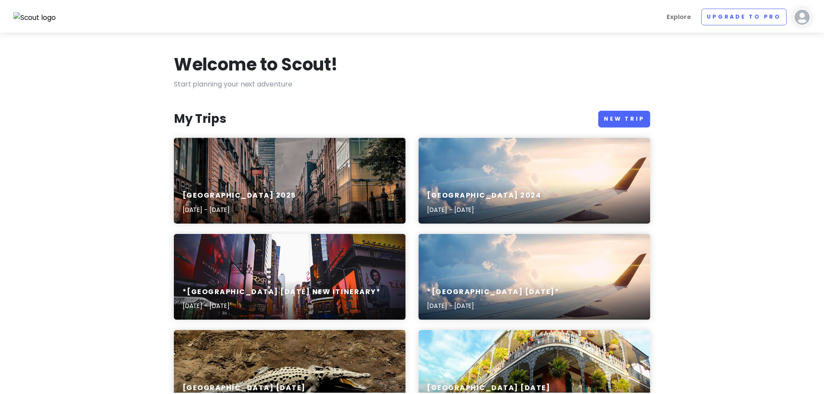
scroll to position [87, 0]
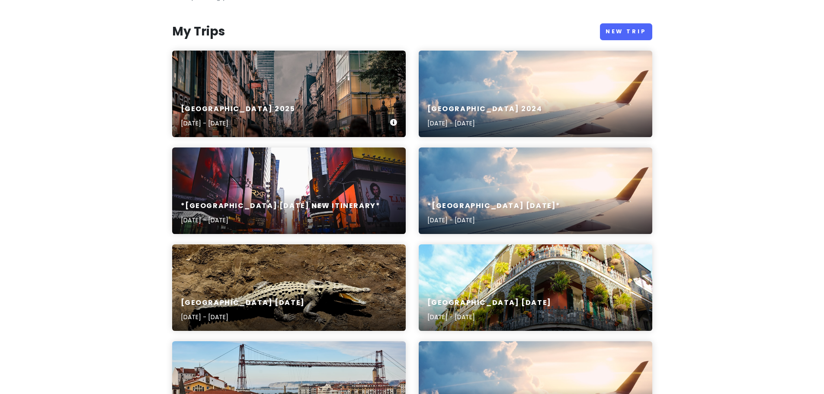
click at [285, 117] on div "[GEOGRAPHIC_DATA] [DATE], 2025 - [DATE]" at bounding box center [289, 116] width 234 height 41
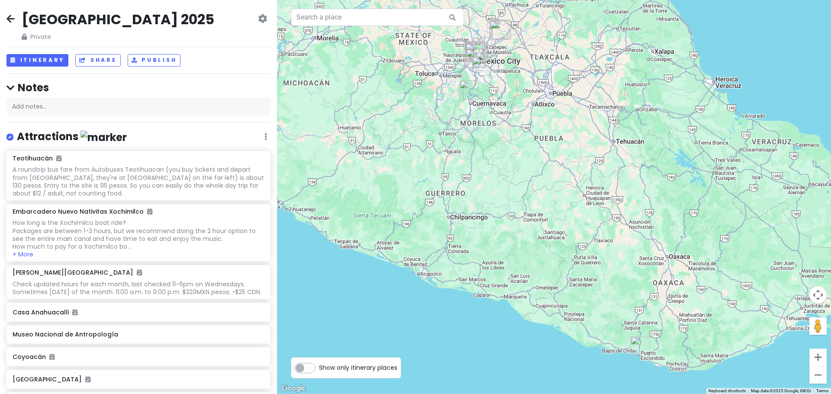
click at [8, 18] on icon at bounding box center [10, 18] width 8 height 7
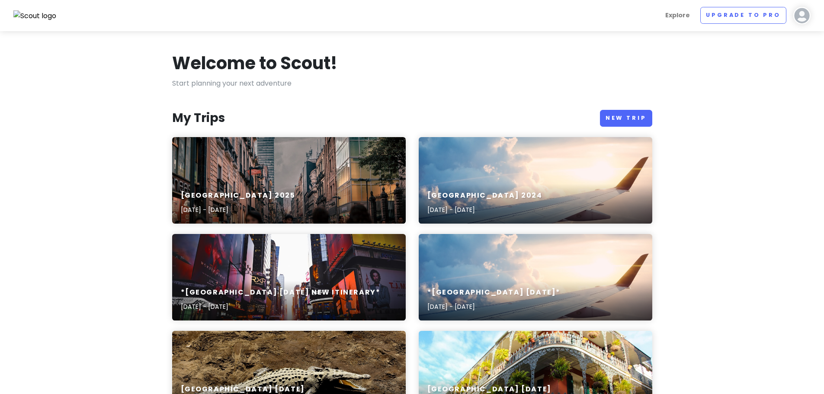
click at [805, 16] on img at bounding box center [801, 15] width 17 height 17
click at [766, 110] on link "Log Out" at bounding box center [774, 112] width 87 height 19
